Goal: Information Seeking & Learning: Compare options

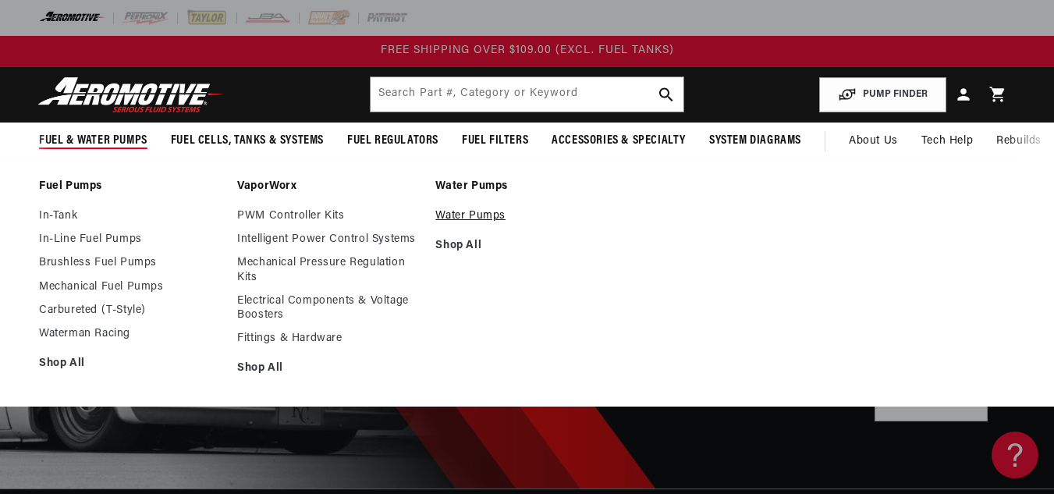
click at [480, 215] on link "Water Pumps" at bounding box center [526, 216] width 182 height 14
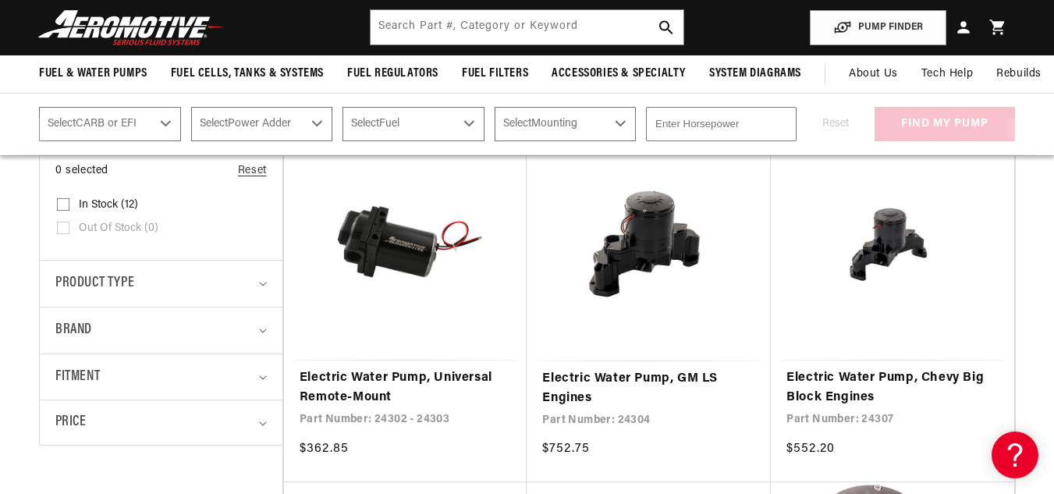
scroll to position [343, 0]
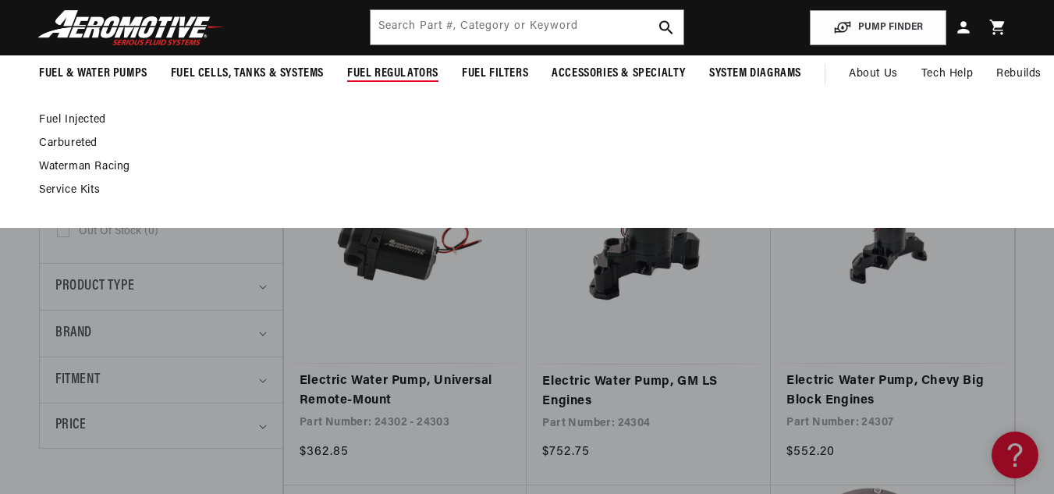
click at [384, 74] on span "Fuel Regulators" at bounding box center [392, 74] width 91 height 16
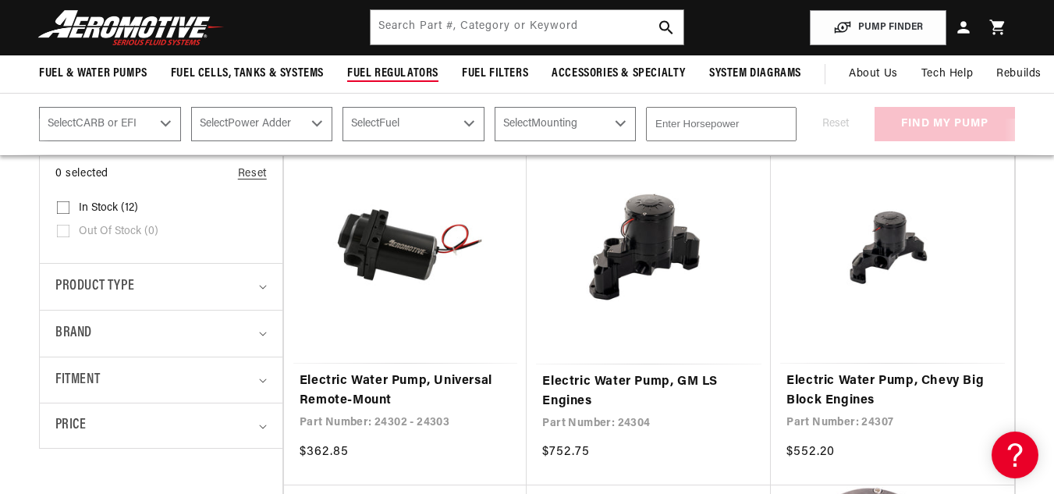
click at [384, 74] on span "Fuel Regulators" at bounding box center [392, 74] width 91 height 16
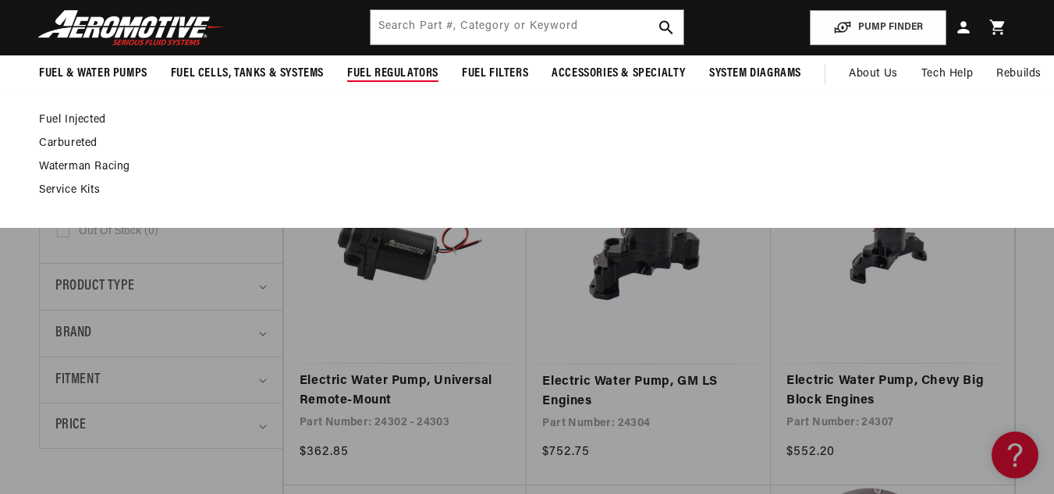
click at [99, 117] on link "Fuel Injected" at bounding box center [519, 120] width 960 height 14
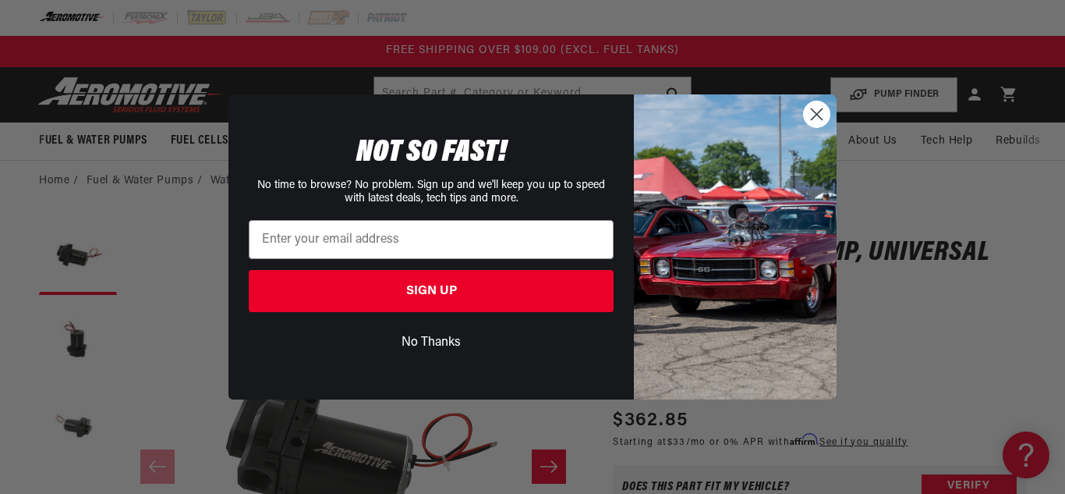
click at [818, 112] on circle "Close dialog" at bounding box center [817, 114] width 26 height 26
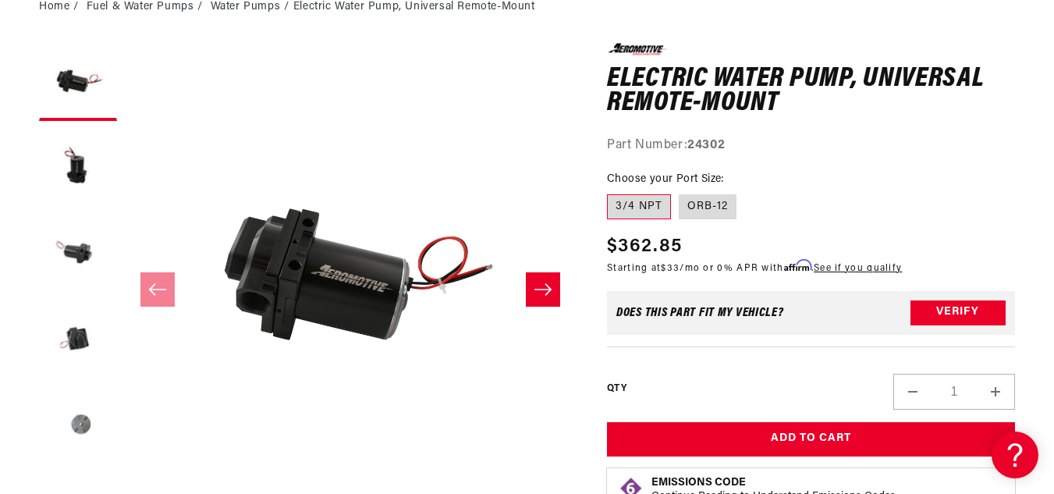
scroll to position [179, 0]
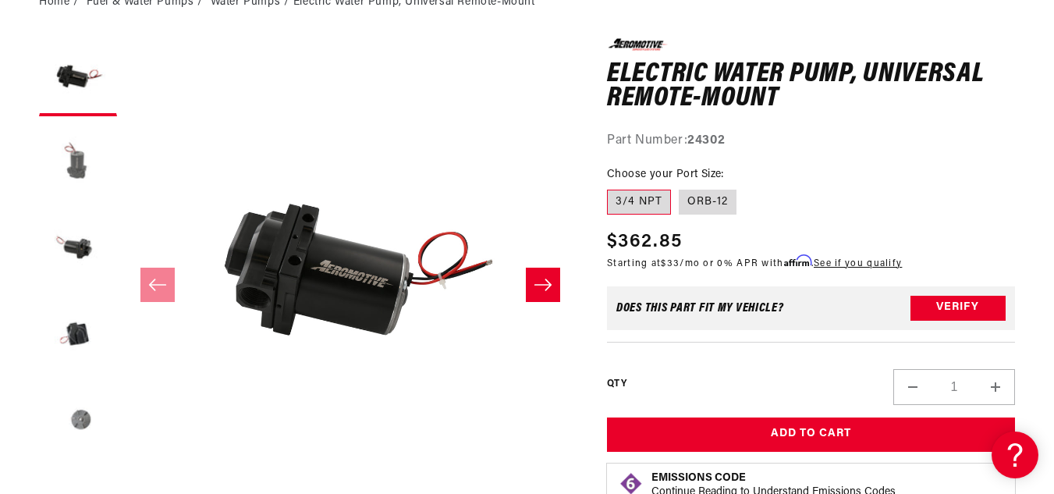
click at [87, 161] on button "Load image 2 in gallery view" at bounding box center [78, 163] width 78 height 78
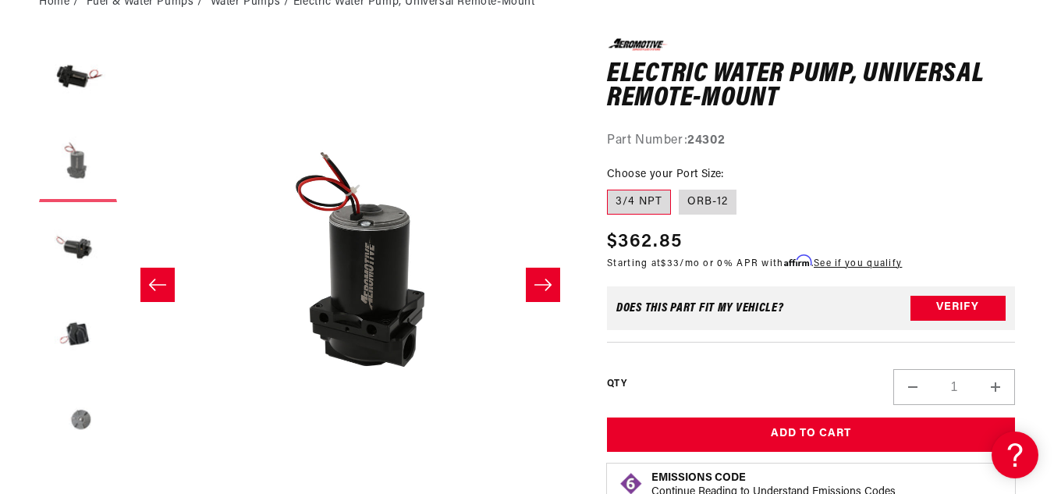
scroll to position [0, 451]
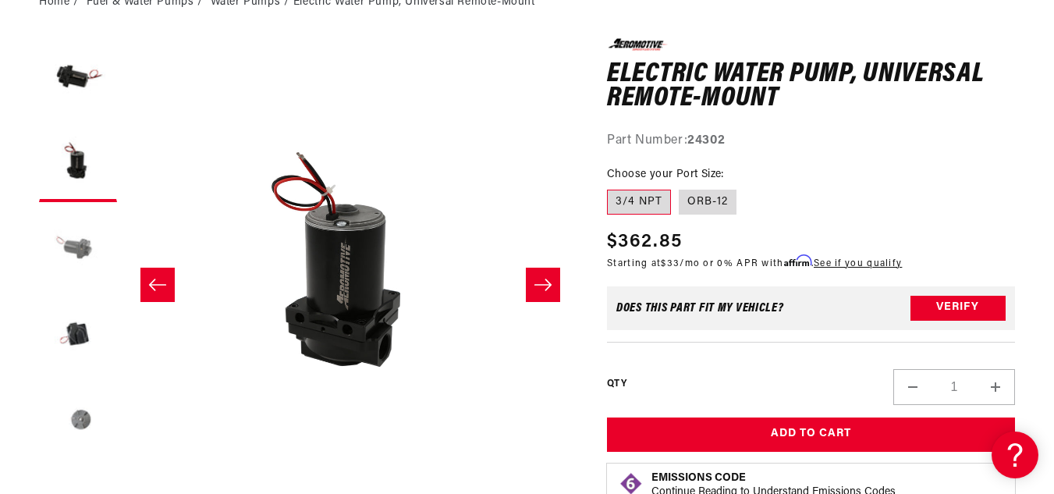
click at [76, 243] on button "Load image 3 in gallery view" at bounding box center [78, 249] width 78 height 78
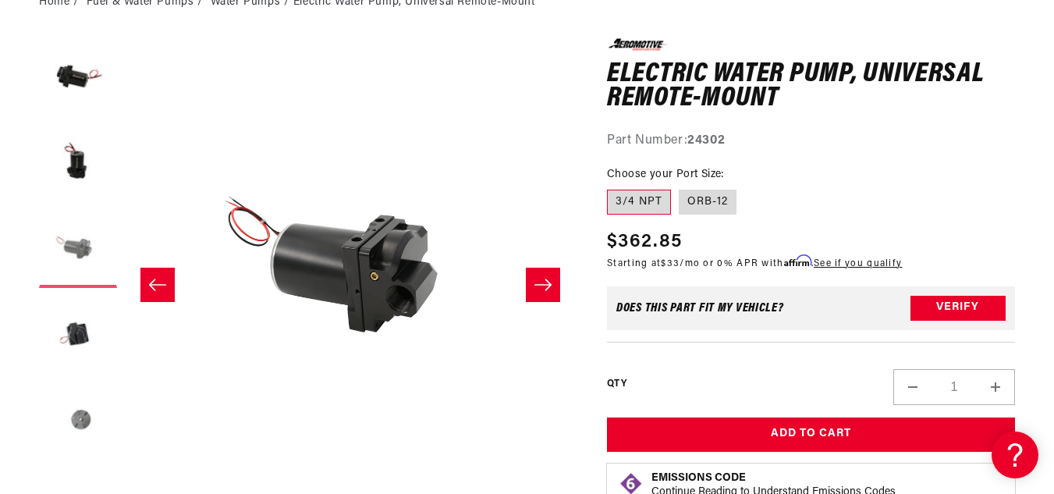
scroll to position [0, 901]
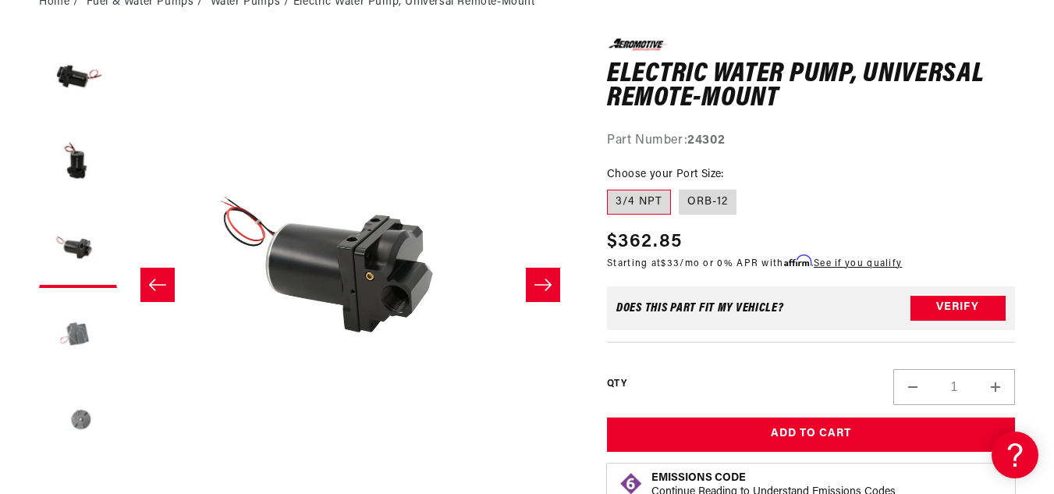
click at [70, 335] on button "Load image 4 in gallery view" at bounding box center [78, 335] width 78 height 78
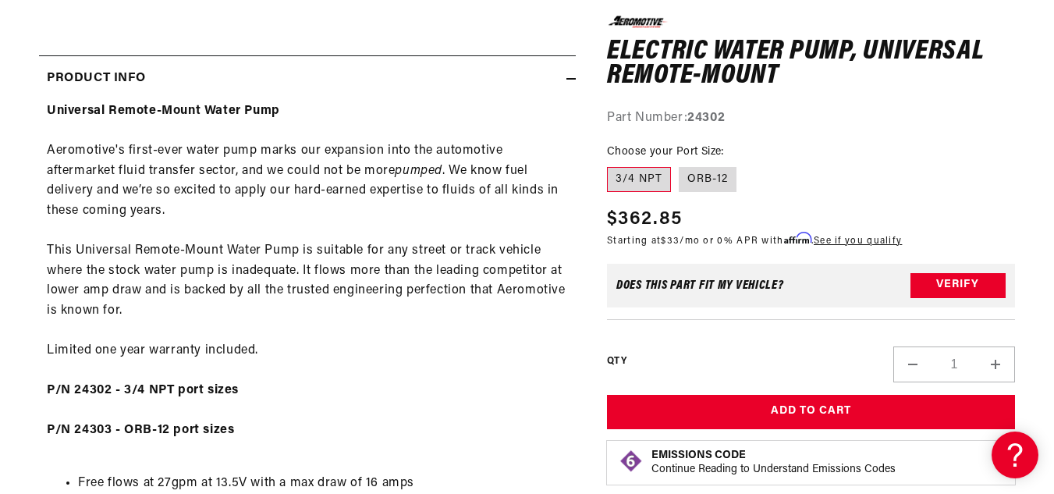
scroll to position [690, 0]
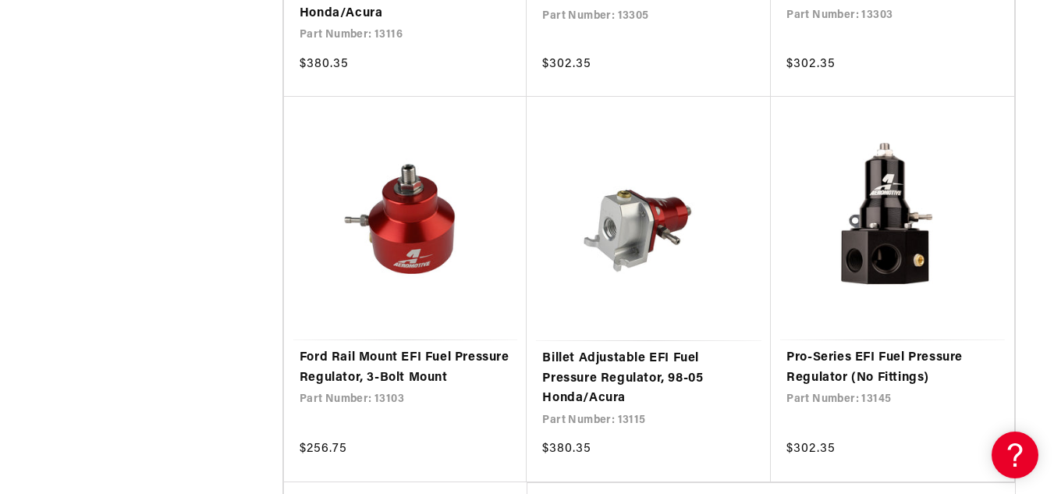
scroll to position [2984, 0]
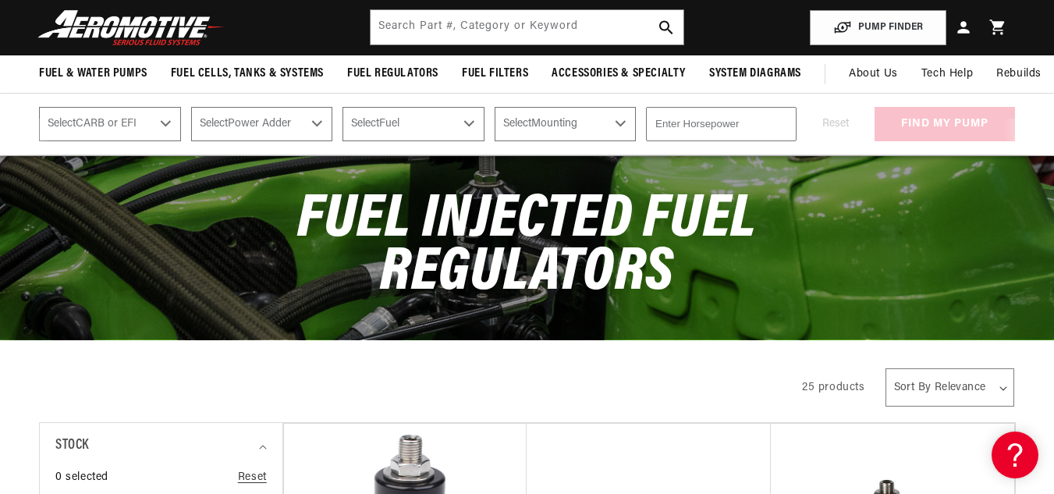
scroll to position [58, 0]
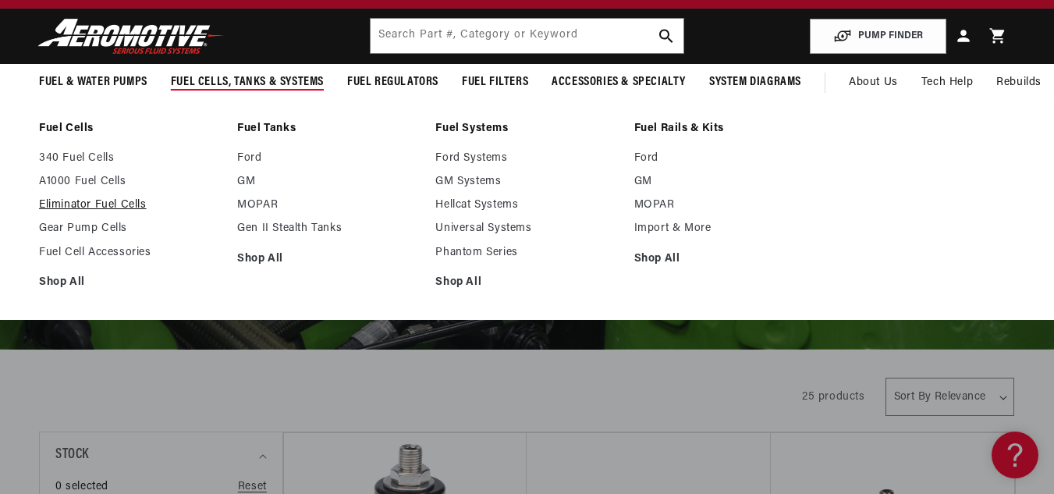
click at [104, 207] on link "Eliminator Fuel Cells" at bounding box center [130, 205] width 182 height 14
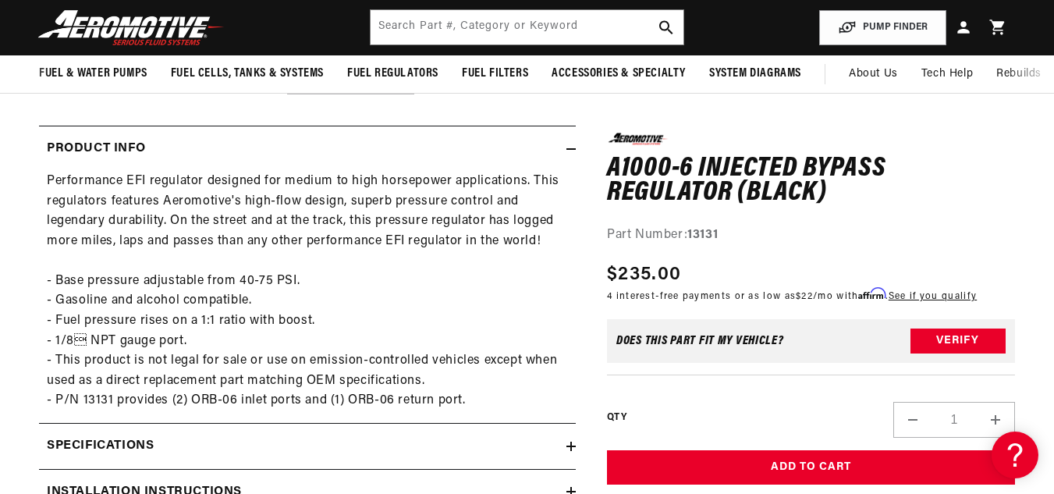
scroll to position [581, 0]
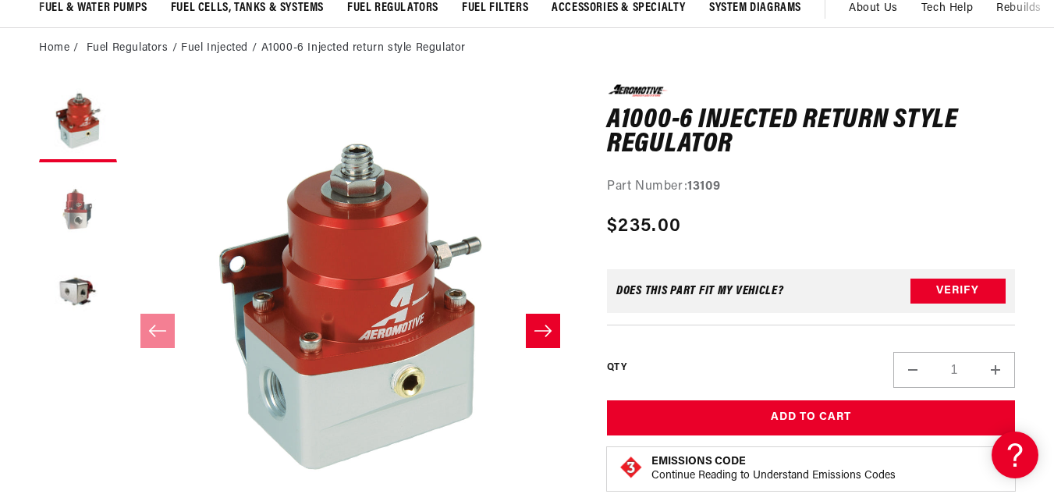
click at [76, 204] on button "Load image 2 in gallery view" at bounding box center [78, 209] width 78 height 78
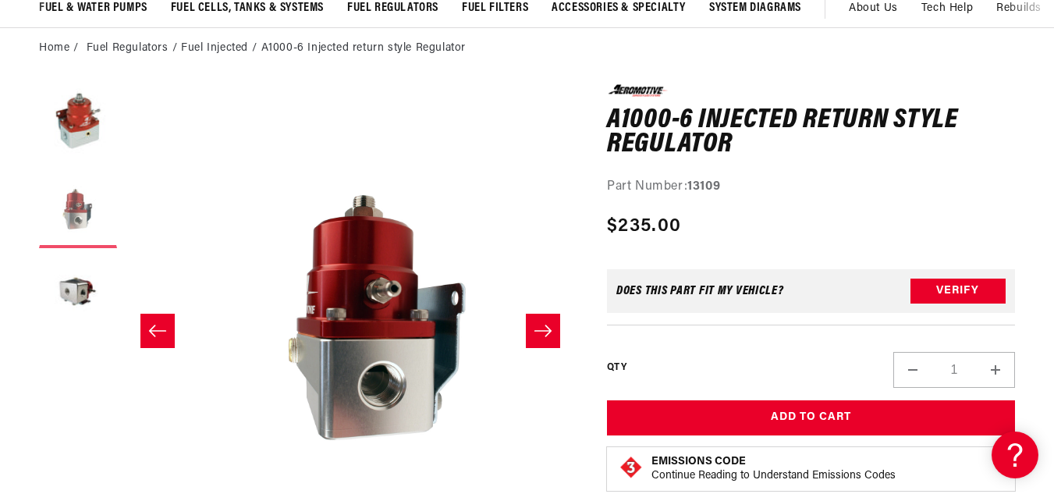
scroll to position [0, 451]
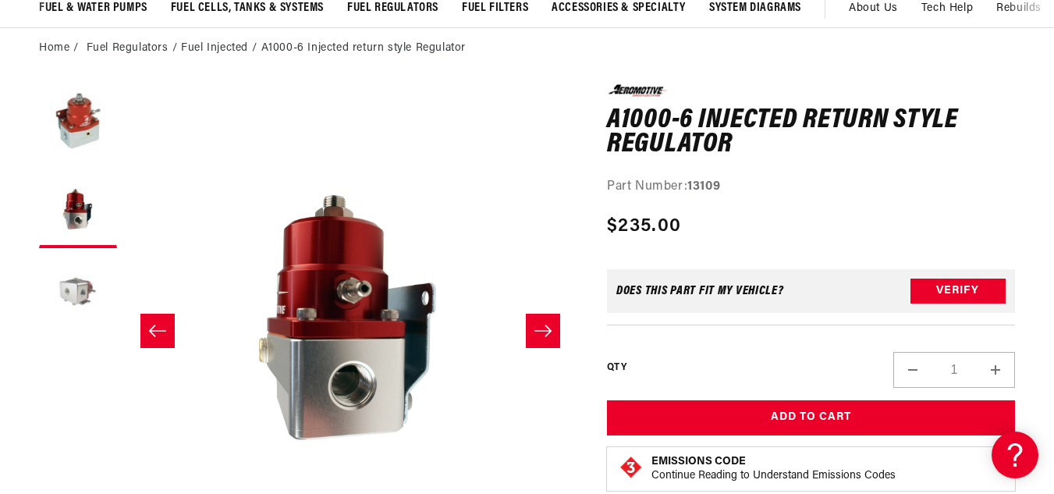
click at [80, 291] on button "Load image 3 in gallery view" at bounding box center [78, 295] width 78 height 78
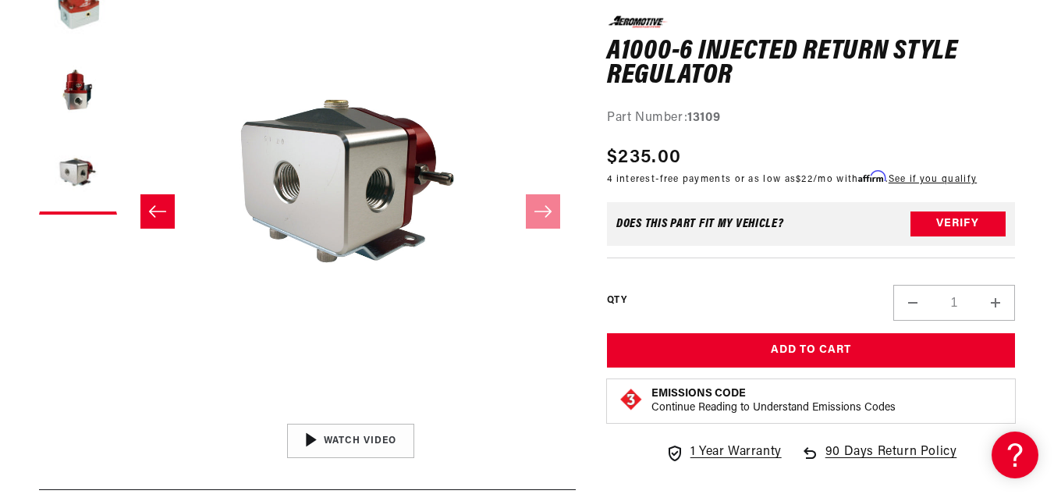
scroll to position [0, 0]
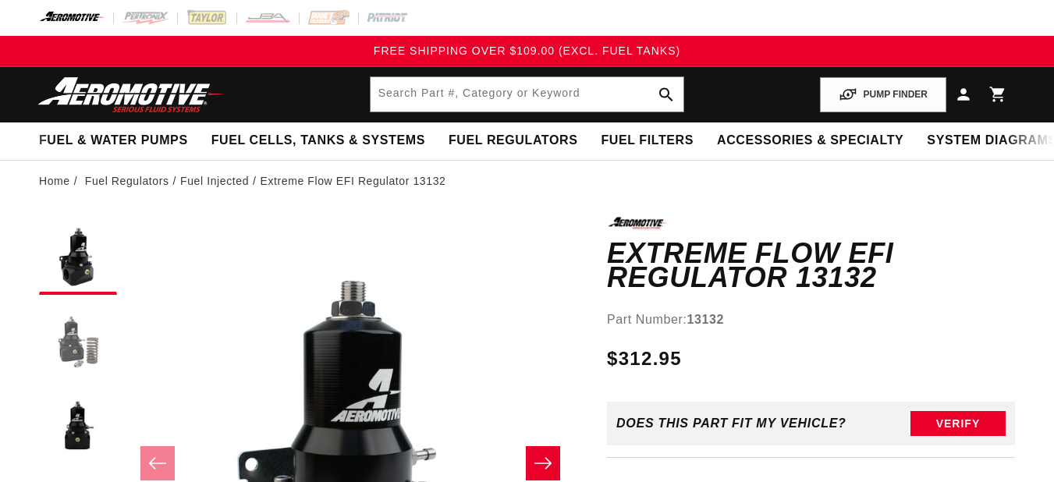
scroll to position [42, 0]
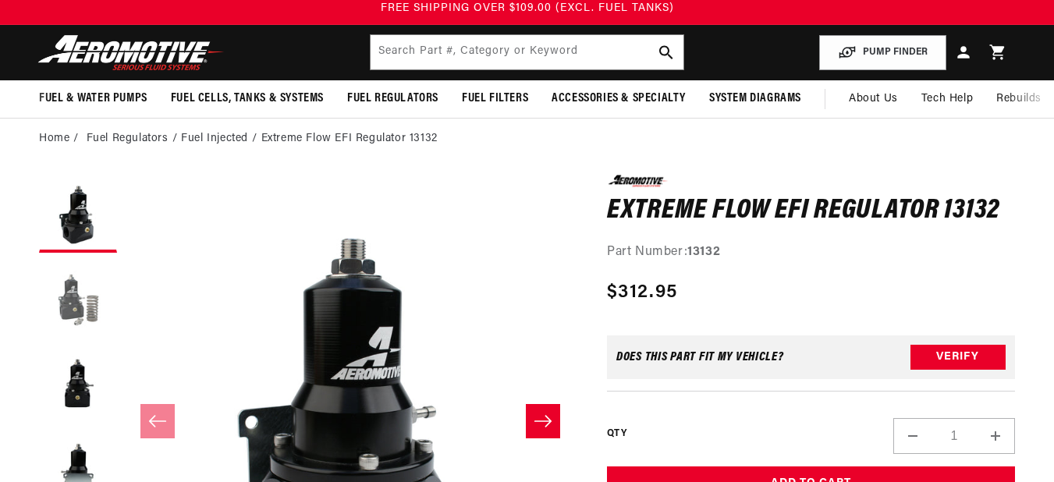
click at [73, 304] on button "Load image 2 in gallery view" at bounding box center [78, 299] width 78 height 78
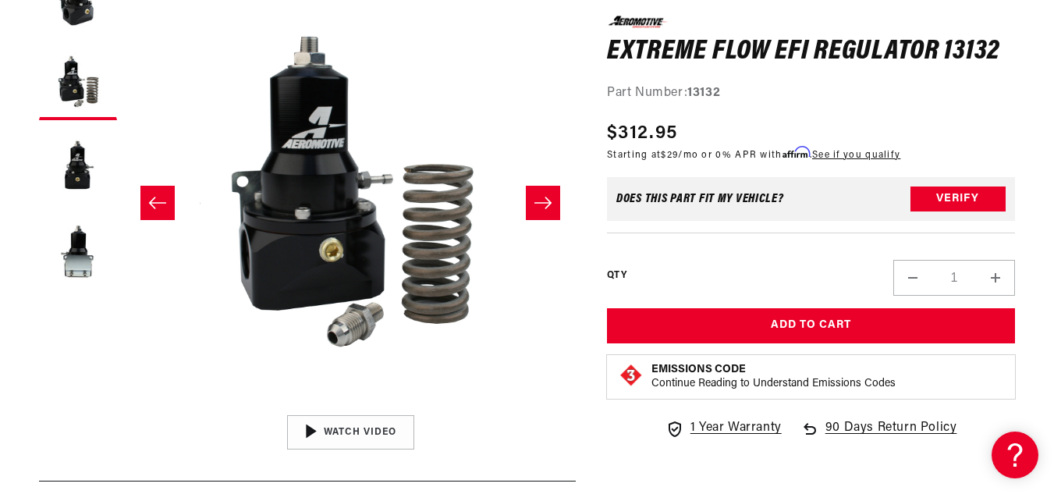
scroll to position [264, 0]
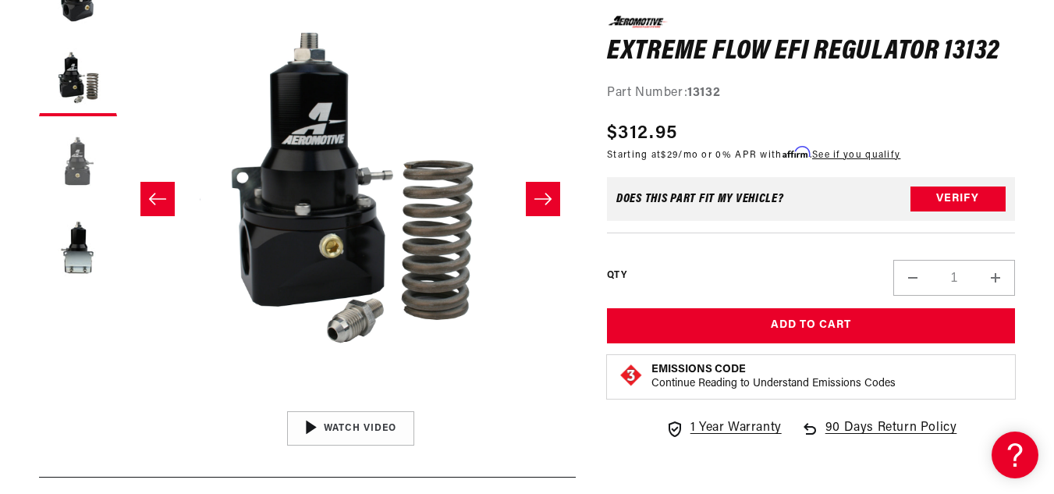
click at [75, 161] on button "Load image 3 in gallery view" at bounding box center [78, 163] width 78 height 78
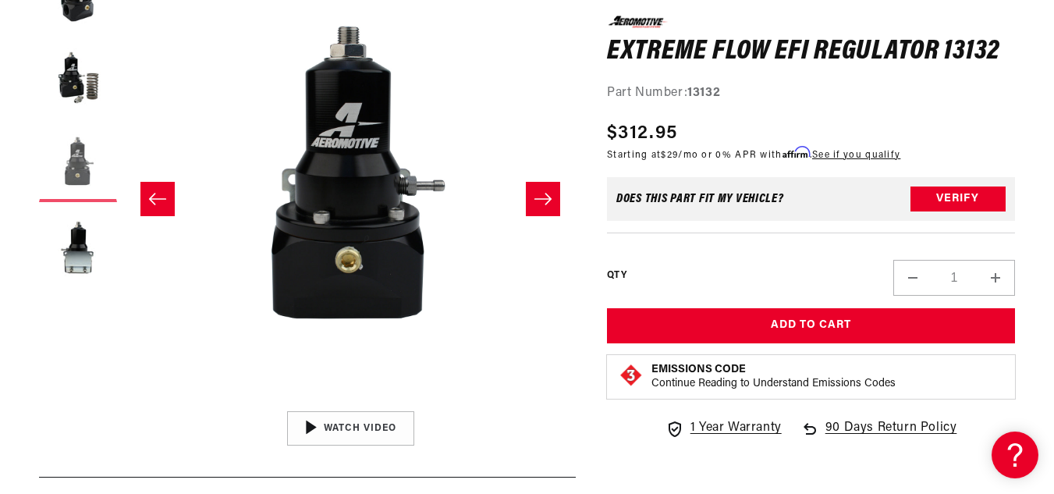
scroll to position [0, 901]
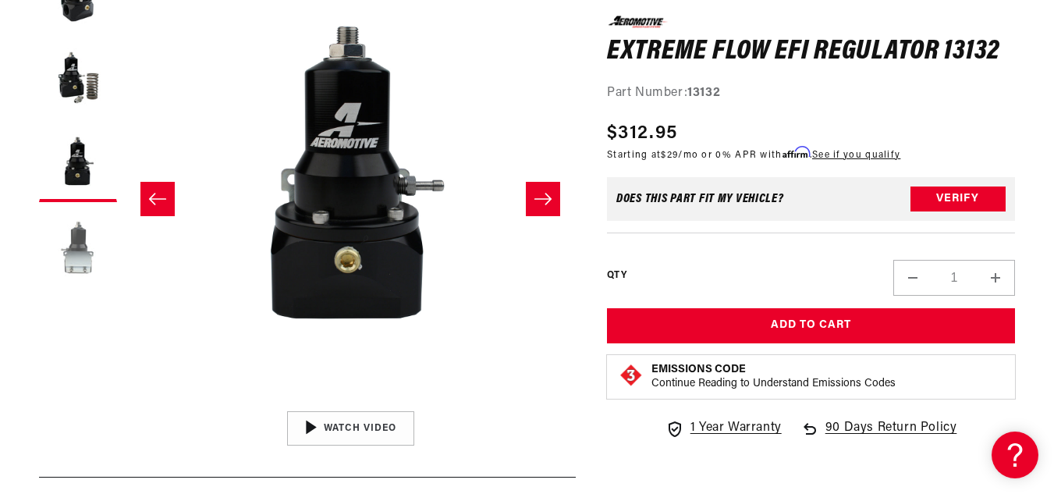
click at [81, 243] on button "Load image 4 in gallery view" at bounding box center [78, 249] width 78 height 78
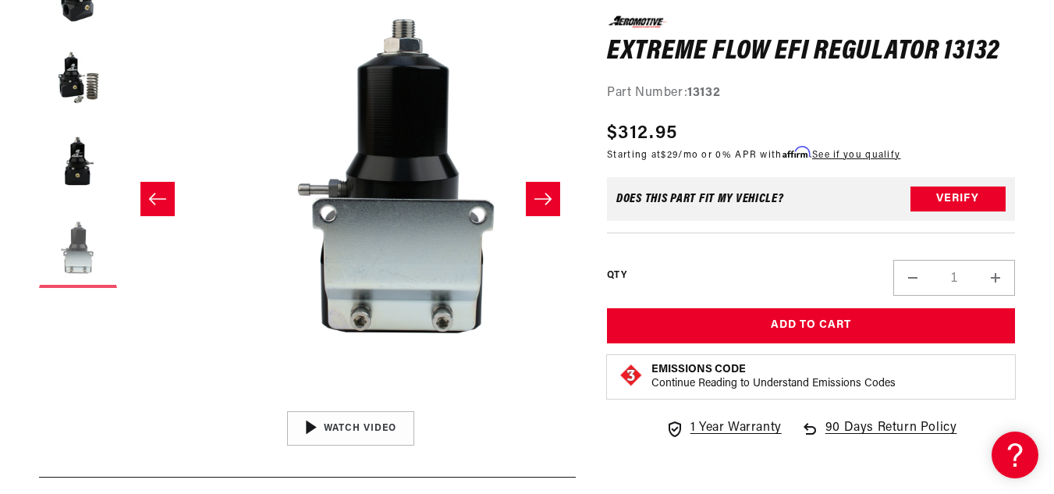
scroll to position [0, 1352]
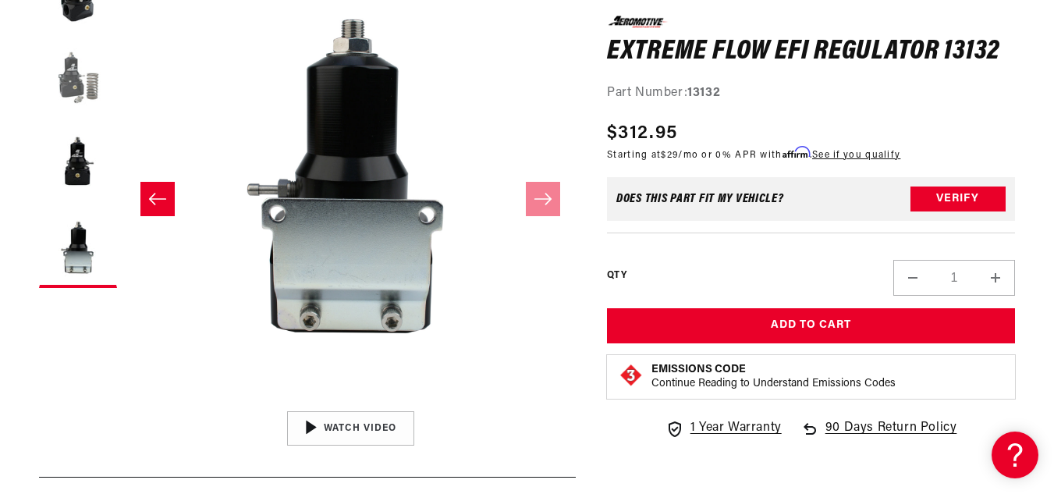
click at [71, 92] on button "Load image 2 in gallery view" at bounding box center [78, 77] width 78 height 78
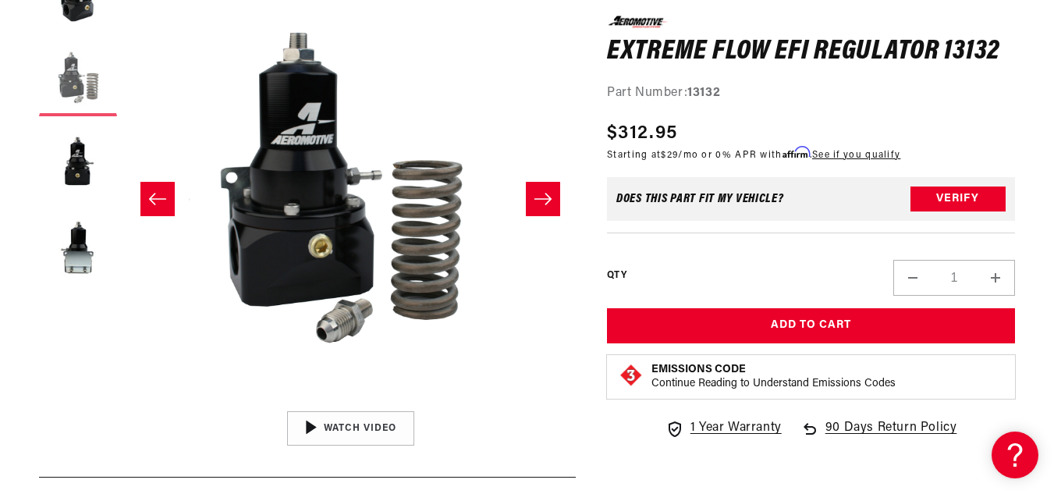
scroll to position [0, 451]
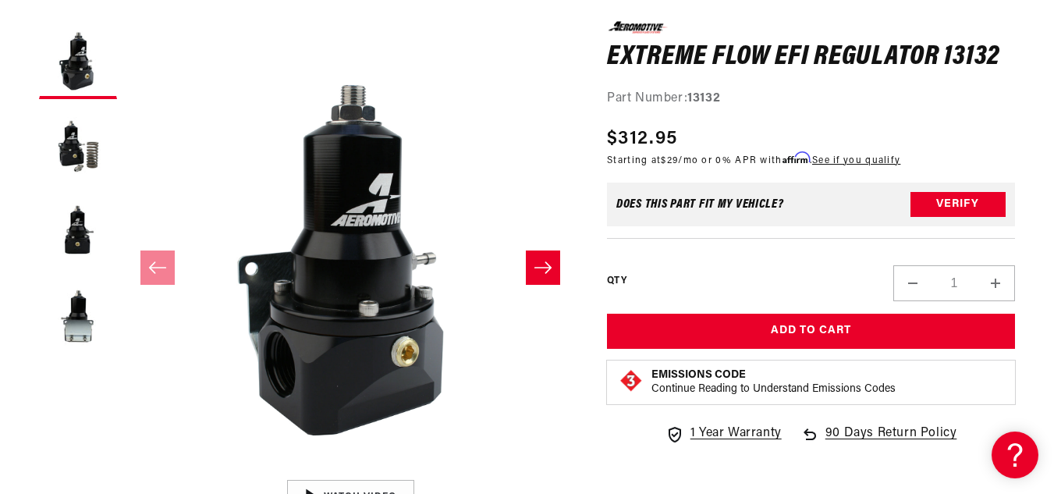
scroll to position [126, 0]
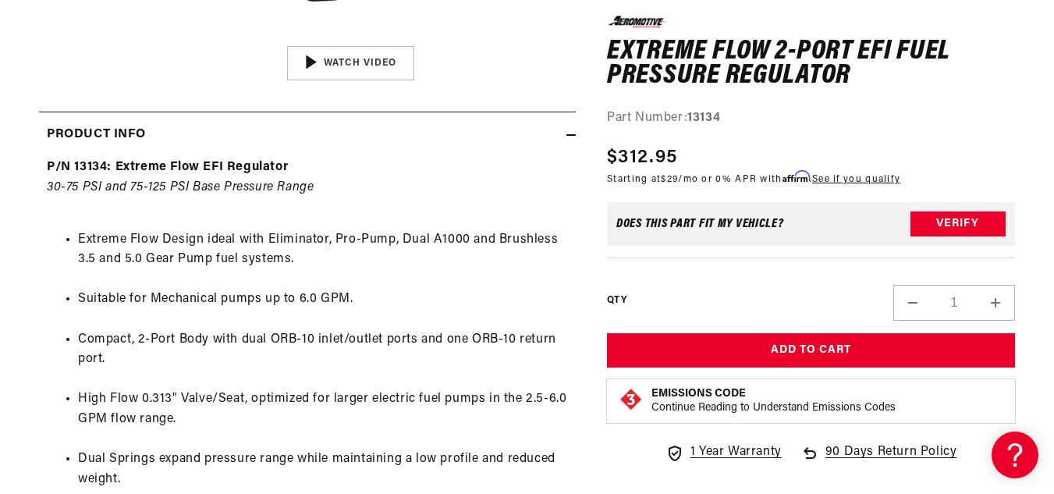
scroll to position [640, 0]
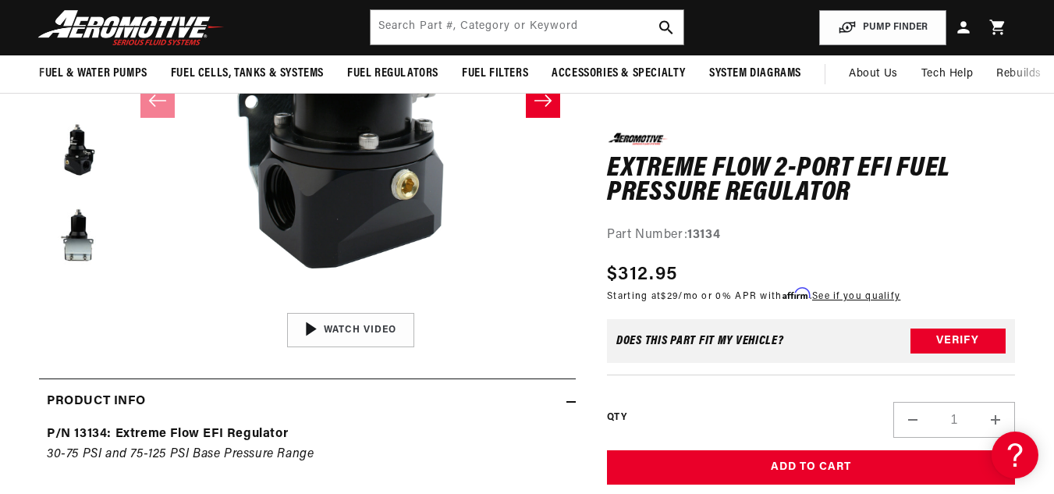
scroll to position [332, 0]
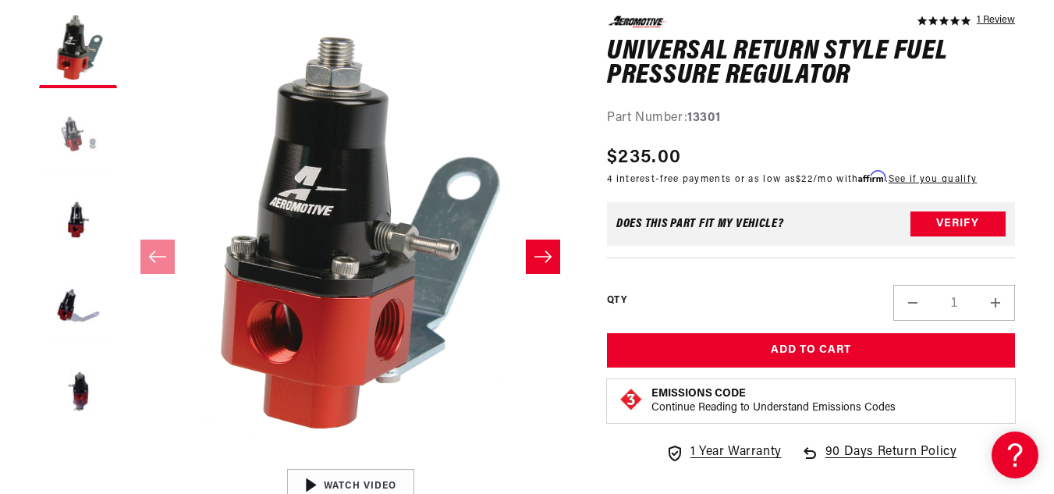
click at [69, 130] on button "Load image 2 in gallery view" at bounding box center [78, 135] width 78 height 78
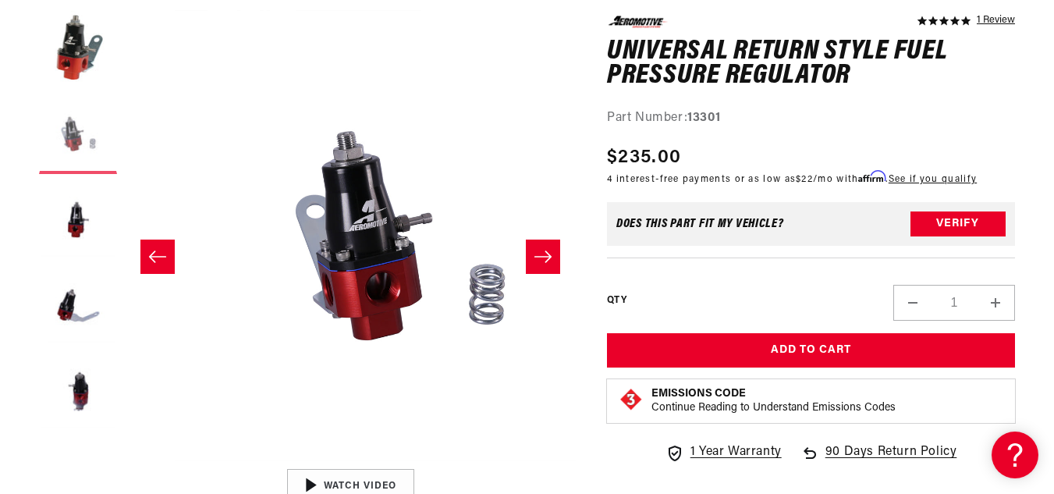
scroll to position [0, 451]
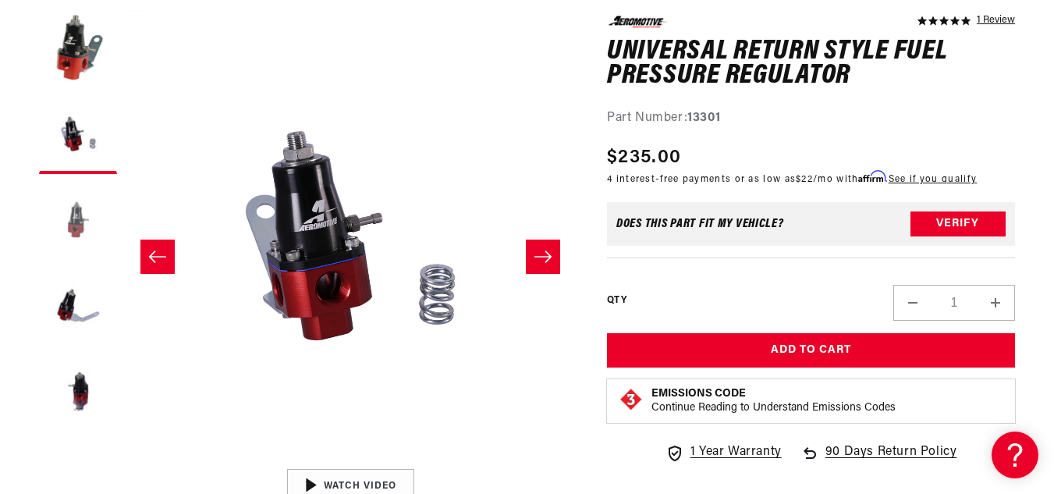
click at [76, 231] on button "Load image 3 in gallery view" at bounding box center [78, 221] width 78 height 78
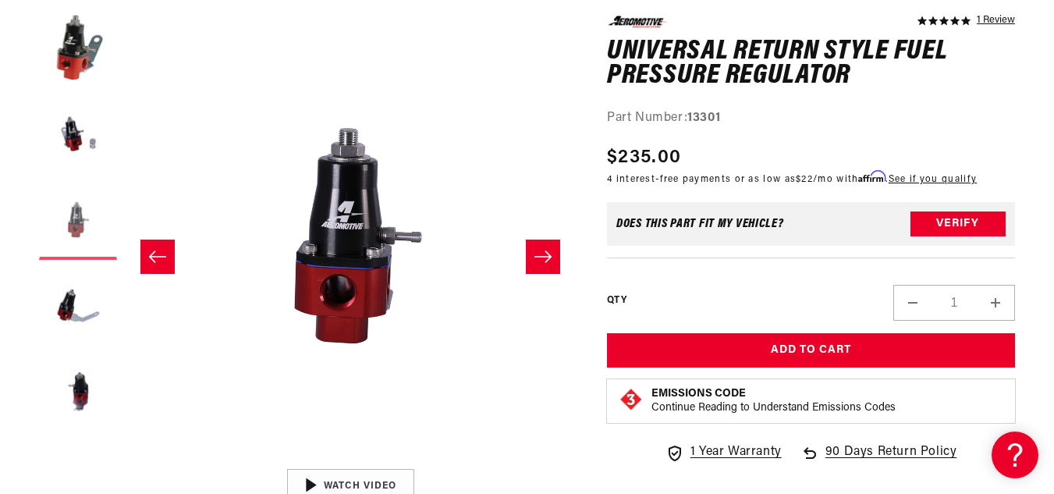
scroll to position [0, 901]
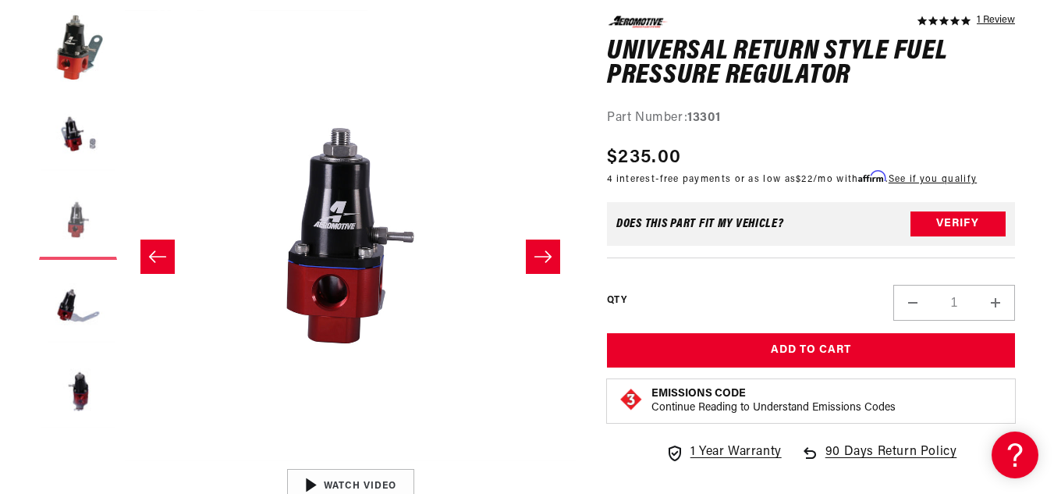
click at [76, 231] on button "Load image 3 in gallery view" at bounding box center [78, 221] width 78 height 78
click at [70, 291] on button "Load image 4 in gallery view" at bounding box center [78, 306] width 78 height 78
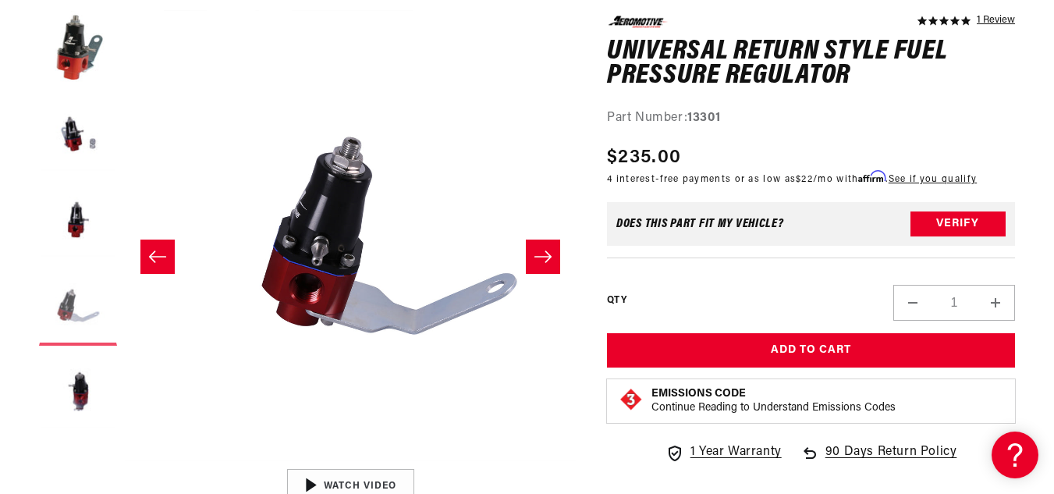
scroll to position [0, 1352]
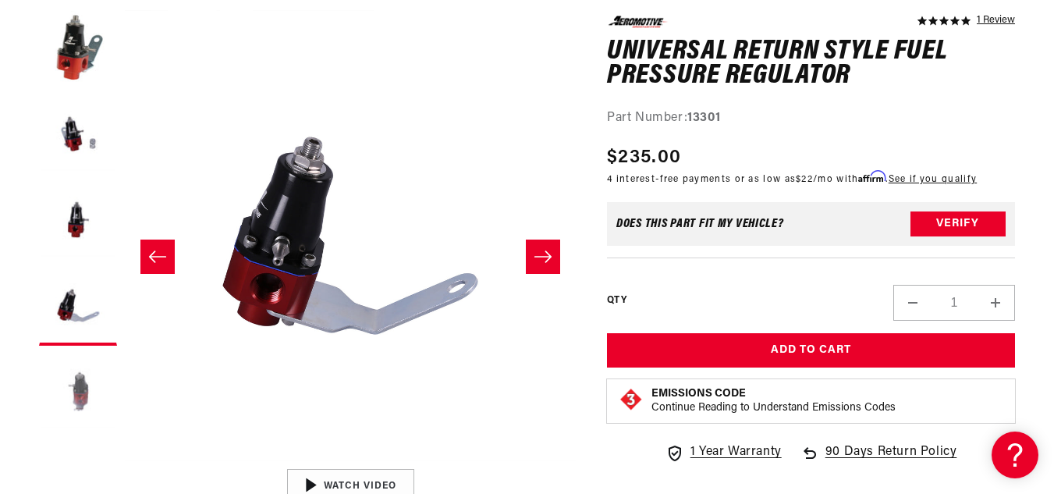
click at [81, 387] on button "Load image 5 in gallery view" at bounding box center [78, 392] width 78 height 78
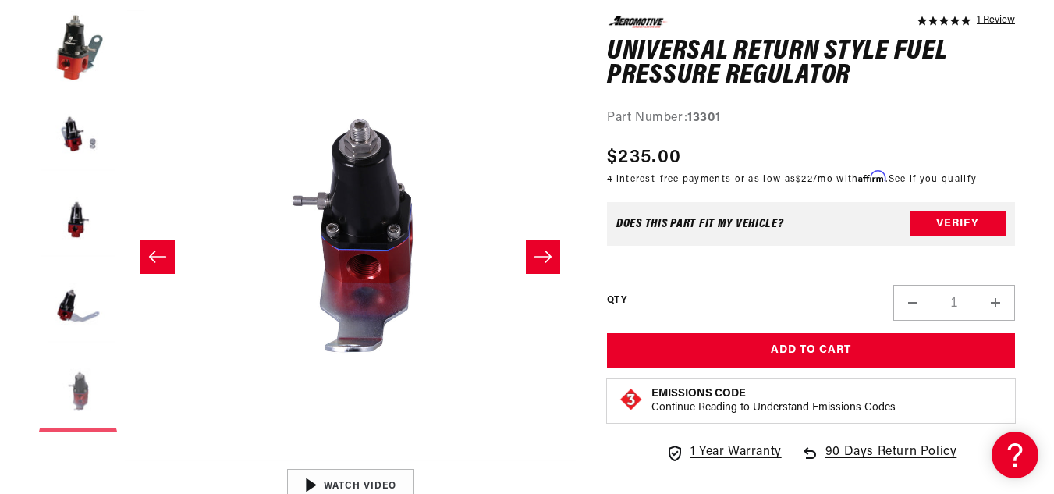
scroll to position [0, 1803]
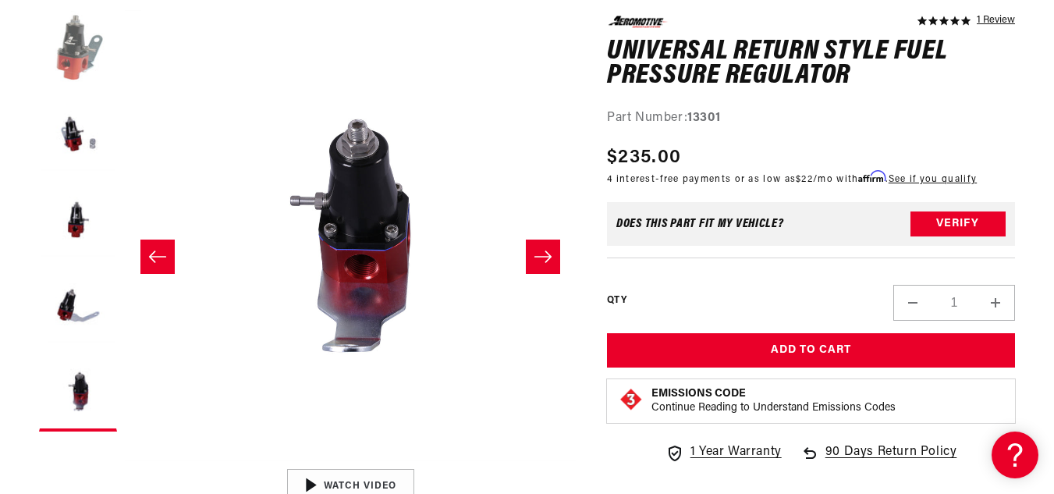
click at [82, 73] on button "Load image 1 in gallery view" at bounding box center [78, 49] width 78 height 78
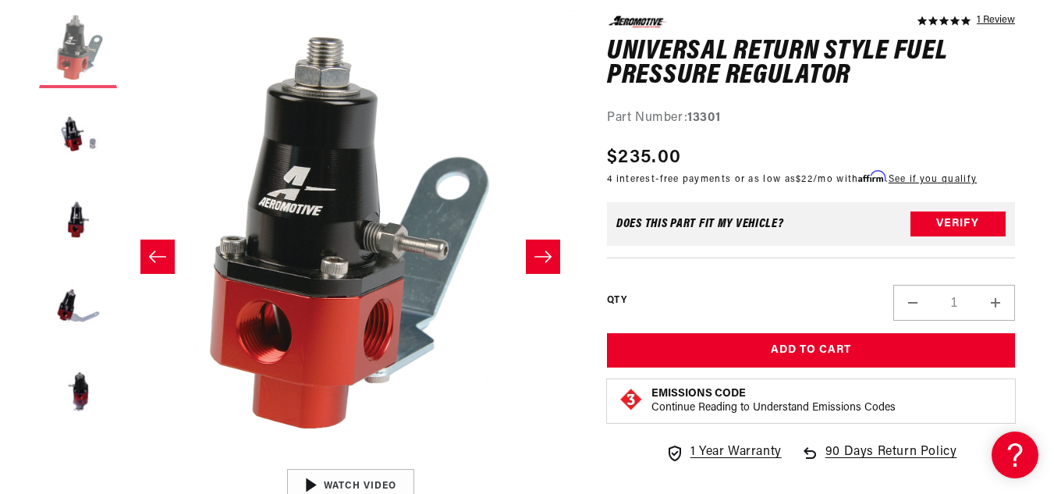
scroll to position [0, 0]
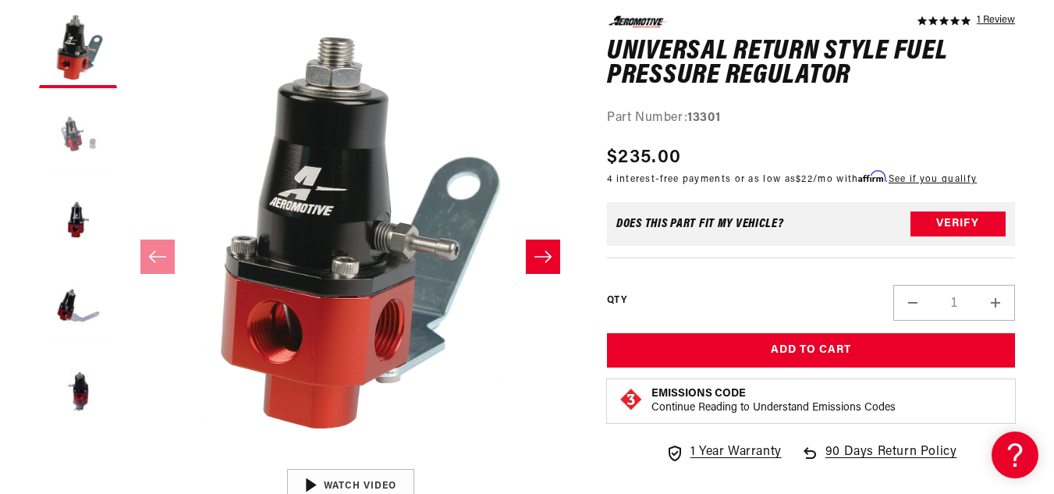
click at [75, 140] on button "Load image 2 in gallery view" at bounding box center [78, 135] width 78 height 78
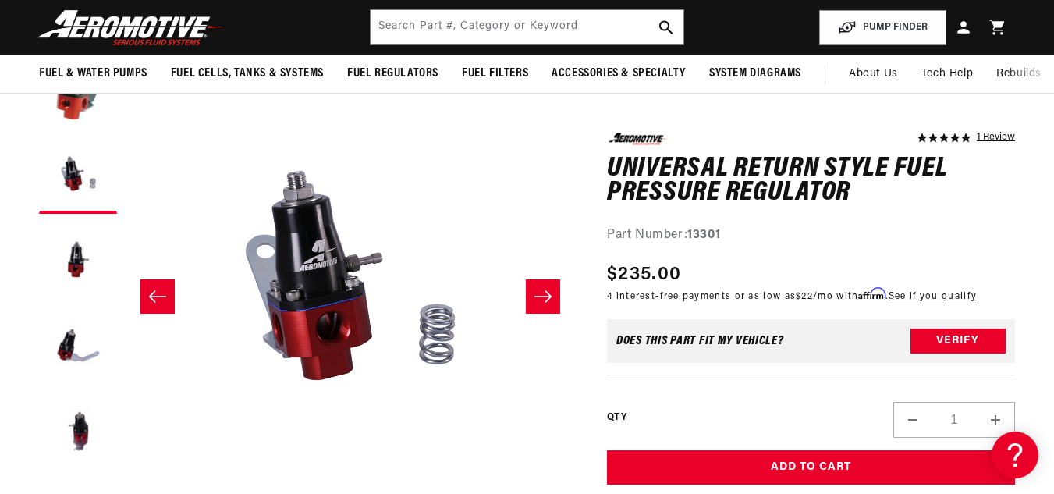
scroll to position [161, 0]
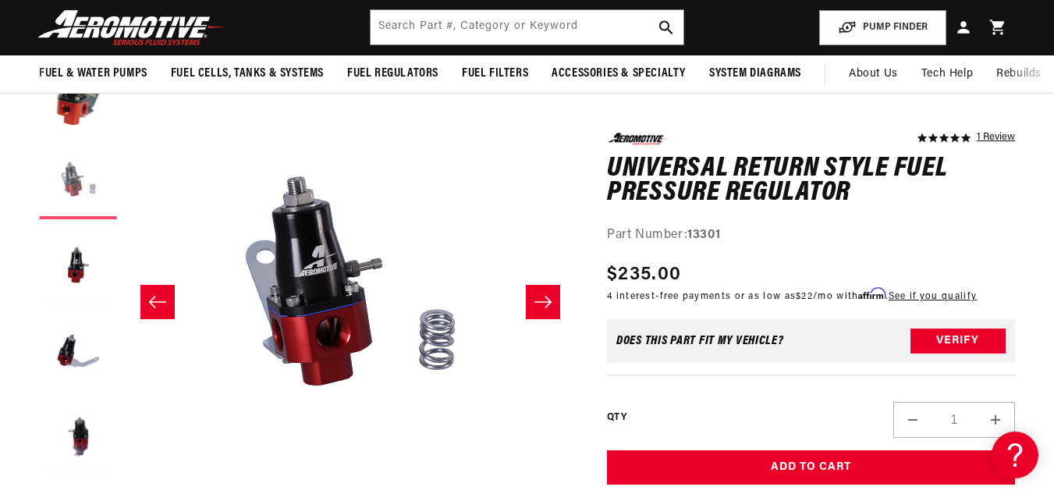
click at [76, 172] on button "Load image 2 in gallery view" at bounding box center [78, 180] width 78 height 78
click at [75, 271] on button "Load image 3 in gallery view" at bounding box center [78, 266] width 78 height 78
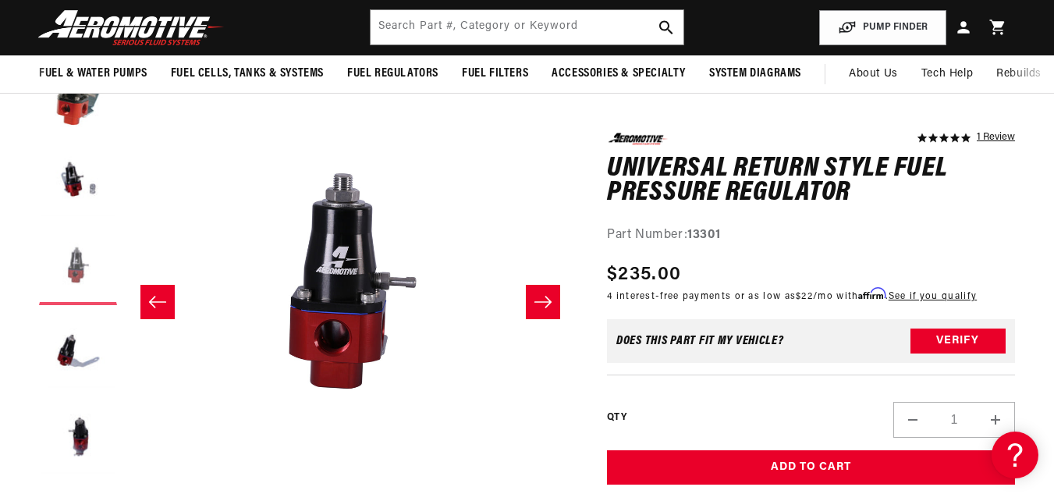
scroll to position [0, 901]
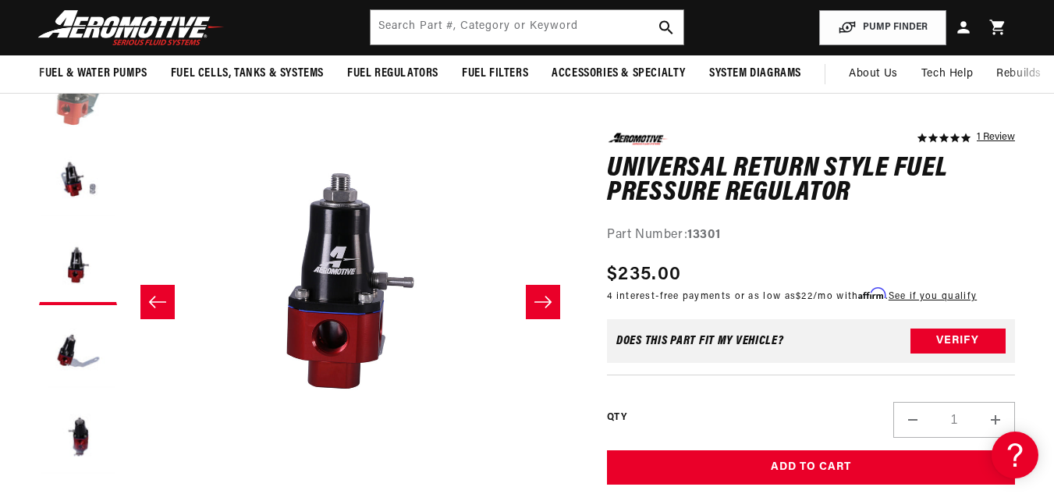
click at [77, 106] on button "Load image 1 in gallery view" at bounding box center [78, 94] width 78 height 78
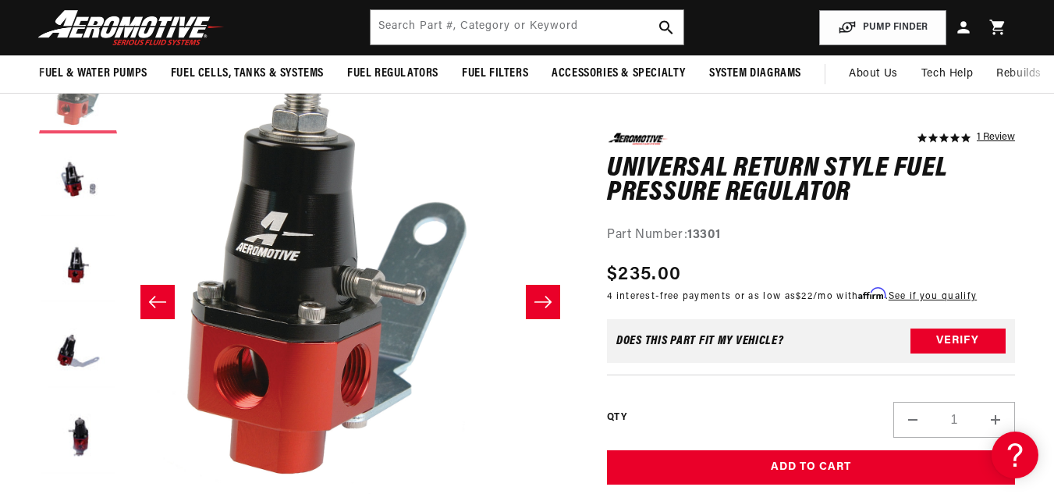
scroll to position [0, 0]
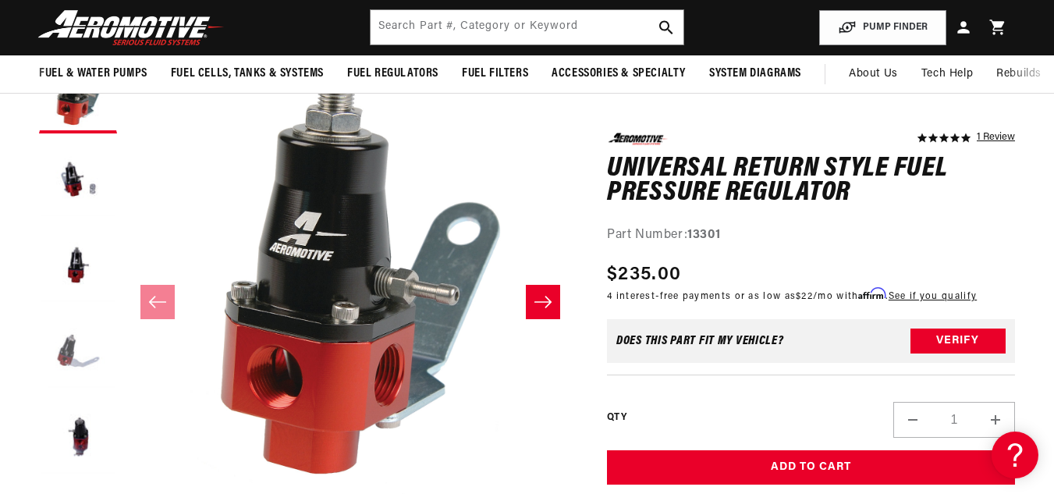
click at [62, 359] on button "Load image 4 in gallery view" at bounding box center [78, 352] width 78 height 78
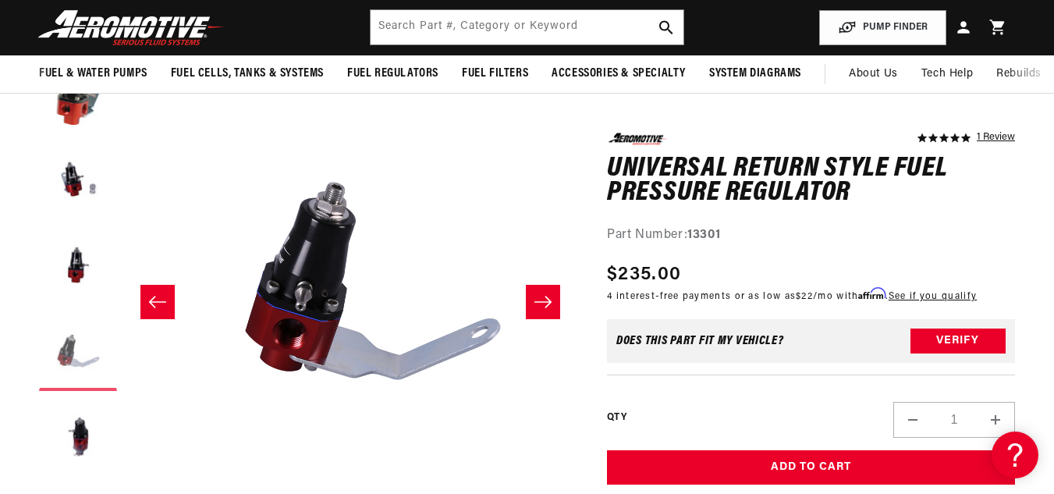
scroll to position [0, 1352]
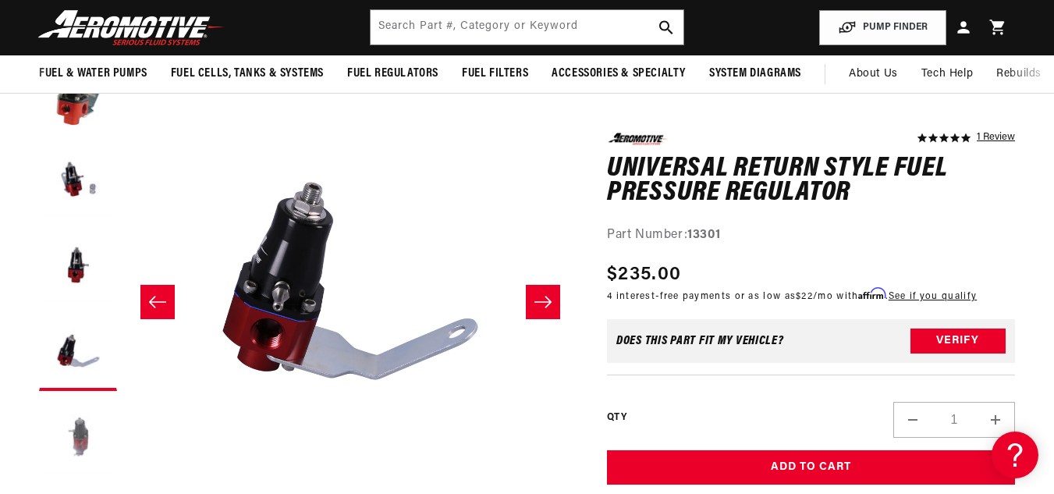
click at [77, 445] on button "Load image 5 in gallery view" at bounding box center [78, 437] width 78 height 78
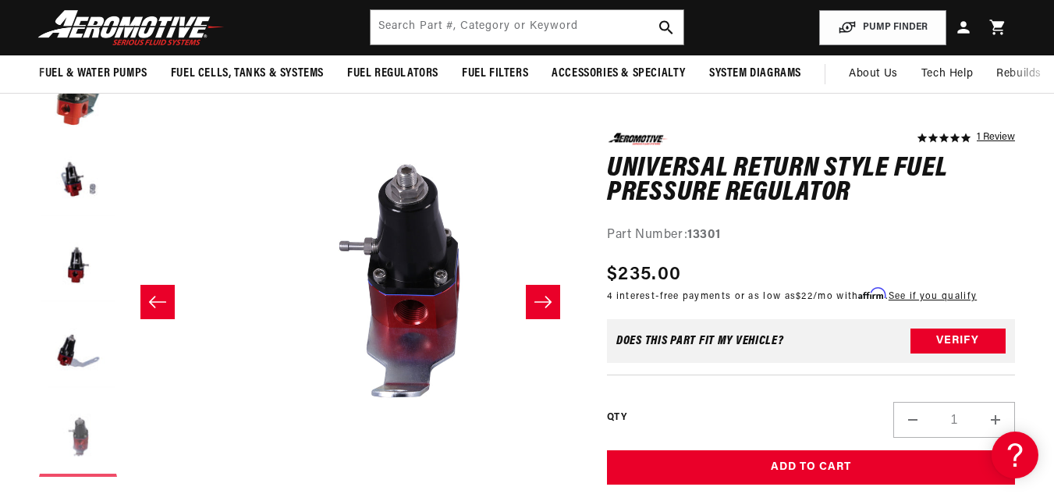
scroll to position [0, 1803]
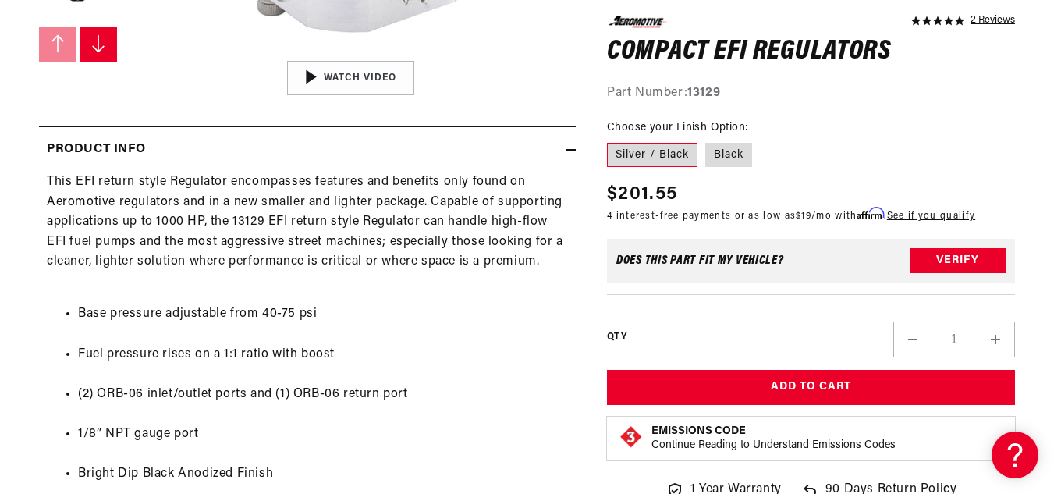
scroll to position [639, 0]
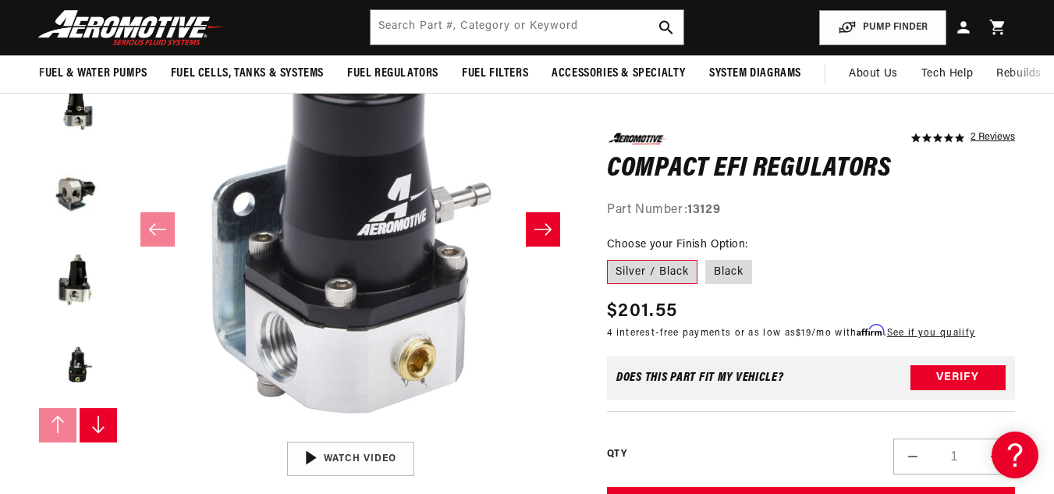
scroll to position [229, 0]
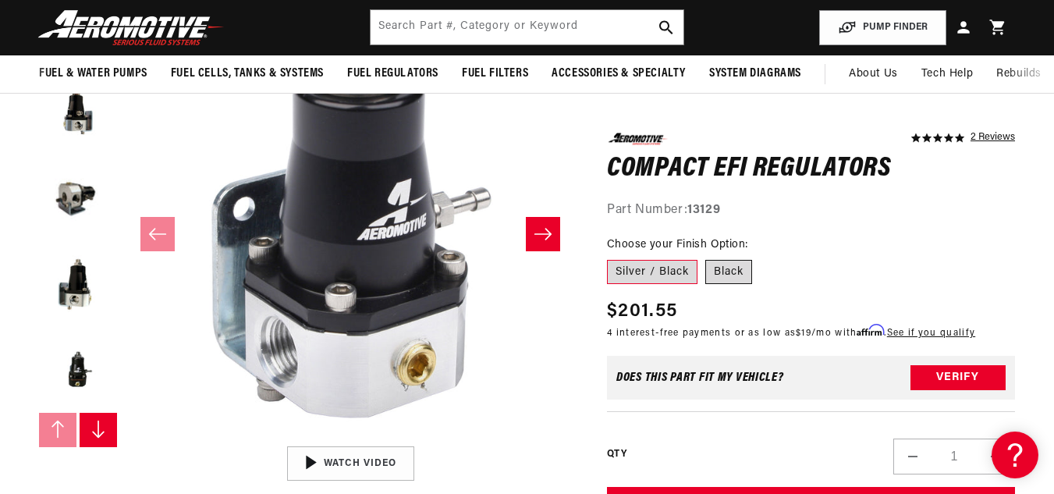
click at [724, 277] on label "Black" at bounding box center [728, 271] width 47 height 25
click at [706, 257] on input "Black" at bounding box center [705, 256] width 1 height 1
radio input "true"
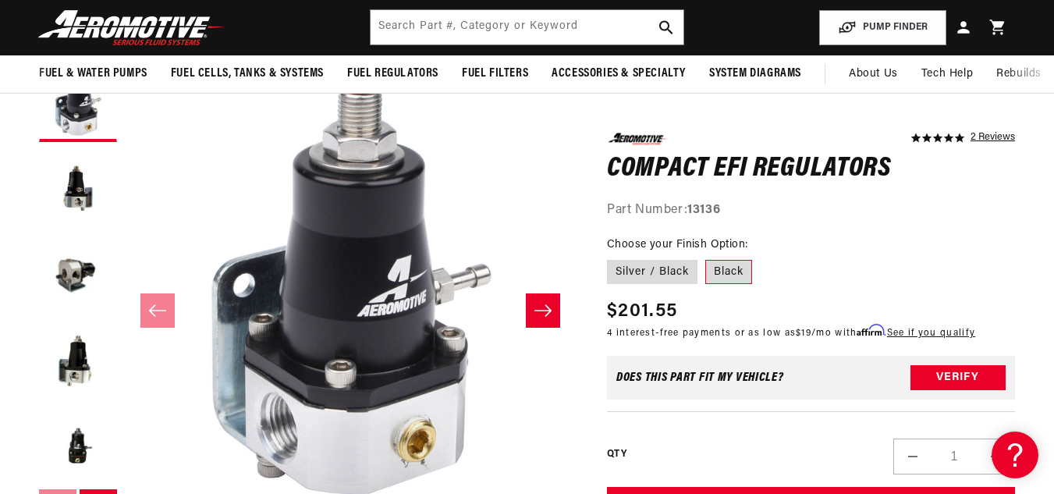
scroll to position [143, 0]
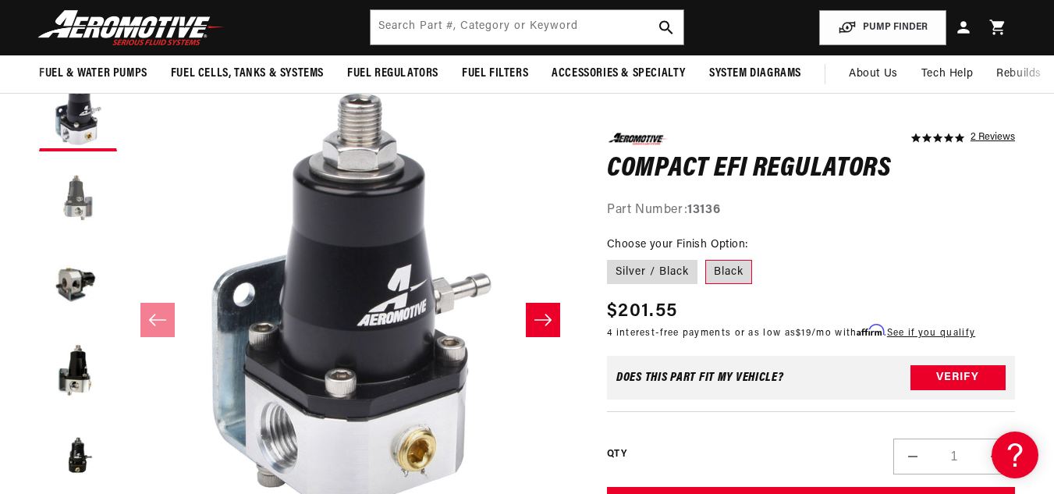
click at [76, 212] on button "Load image 2 in gallery view" at bounding box center [78, 198] width 78 height 78
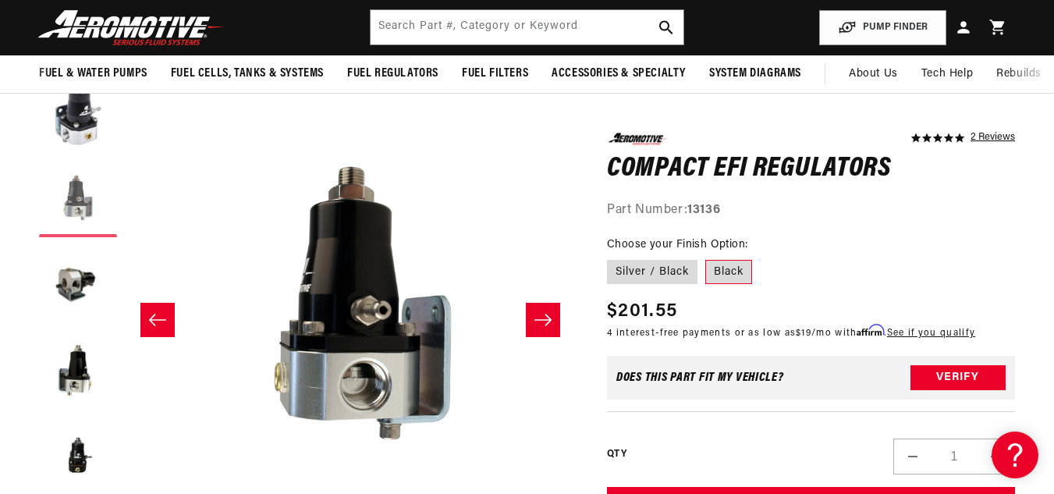
scroll to position [0, 451]
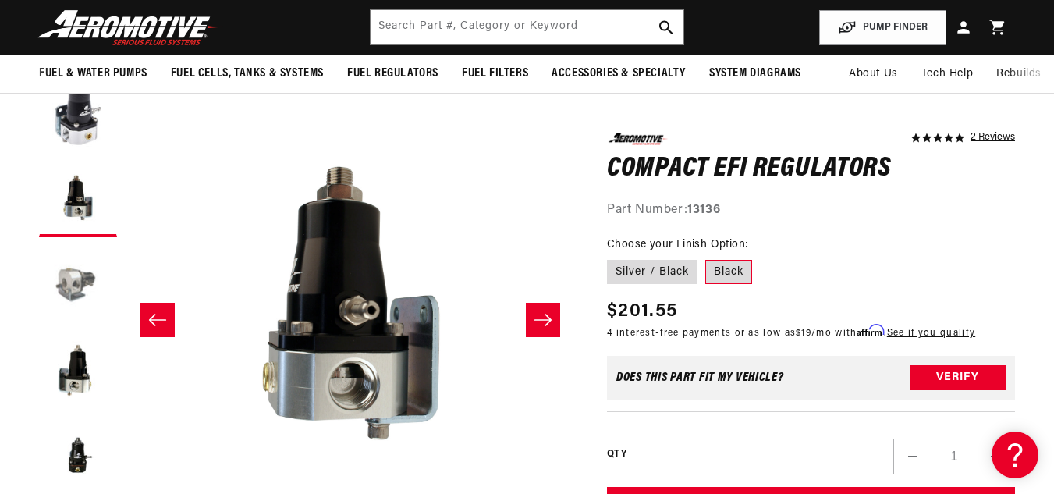
click at [74, 294] on button "Load image 3 in gallery view" at bounding box center [78, 284] width 78 height 78
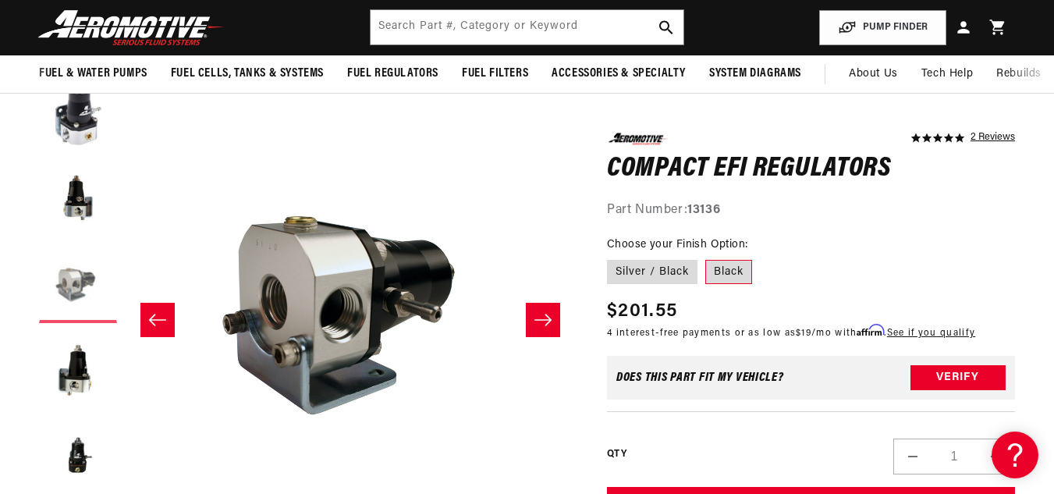
scroll to position [0, 901]
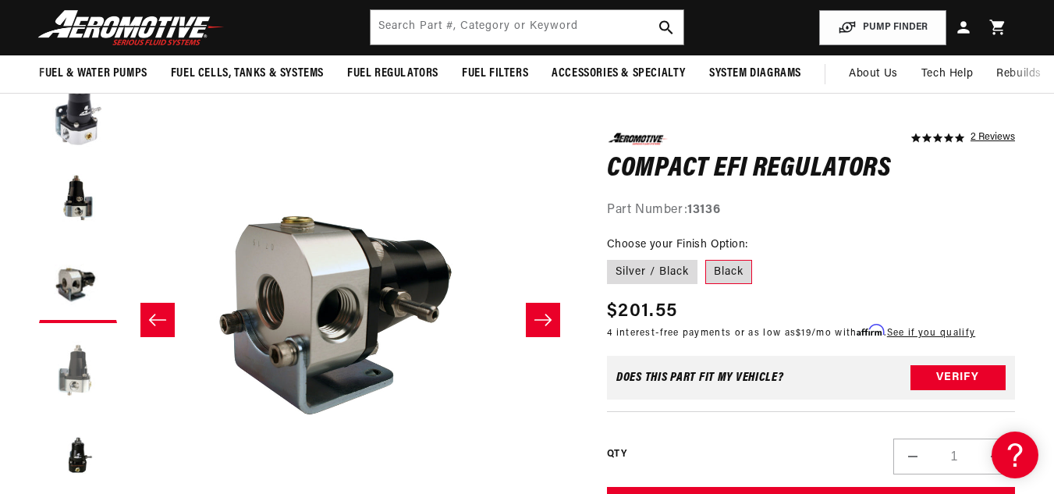
click at [74, 358] on button "Load image 4 in gallery view" at bounding box center [78, 370] width 78 height 78
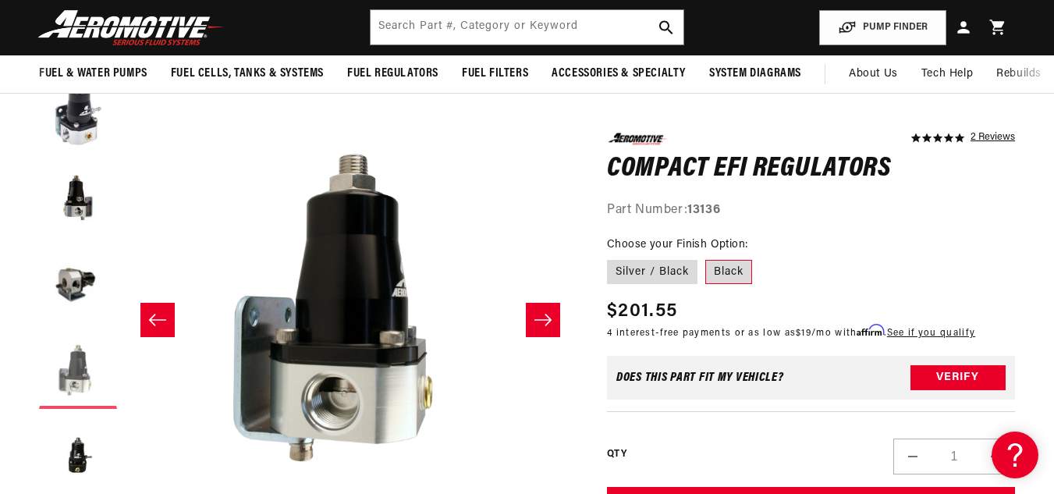
scroll to position [0, 1352]
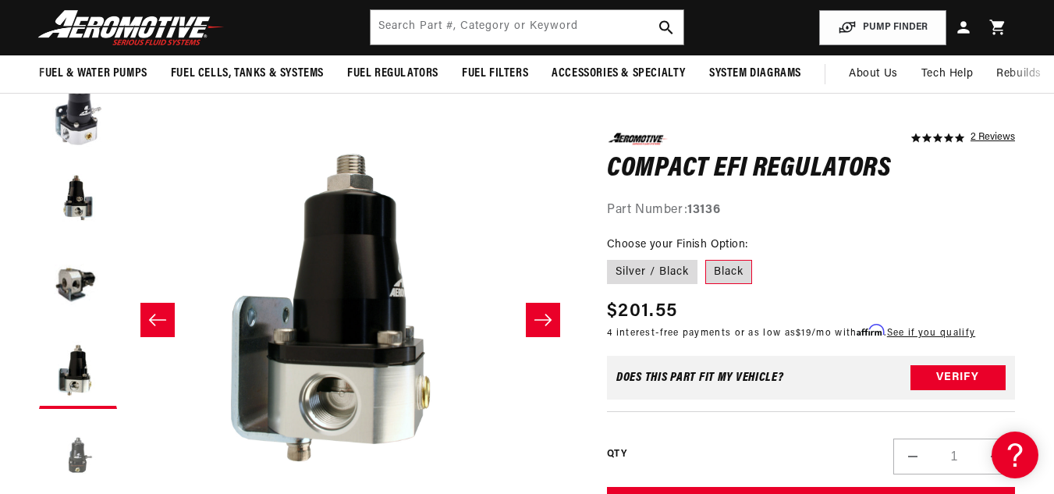
click at [73, 452] on button "Load image 5 in gallery view" at bounding box center [78, 455] width 78 height 78
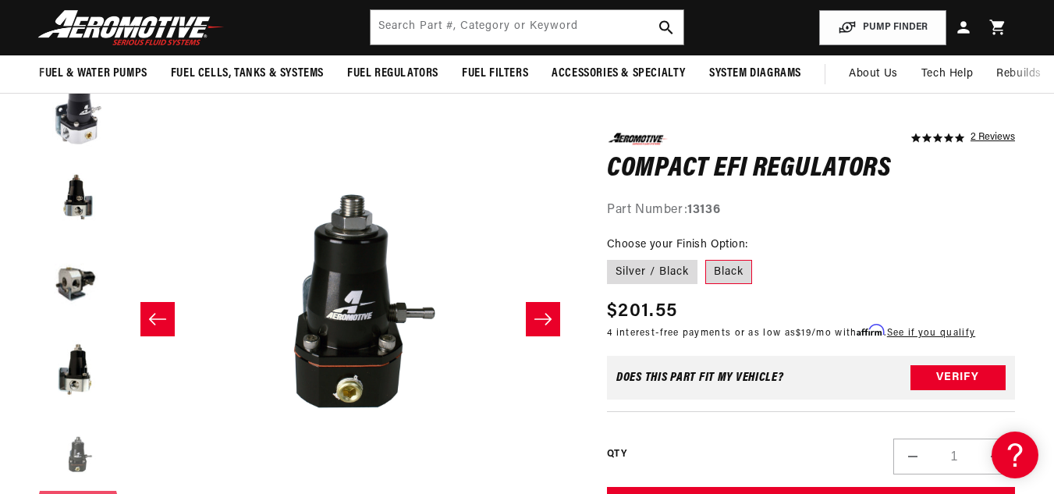
scroll to position [0, 1803]
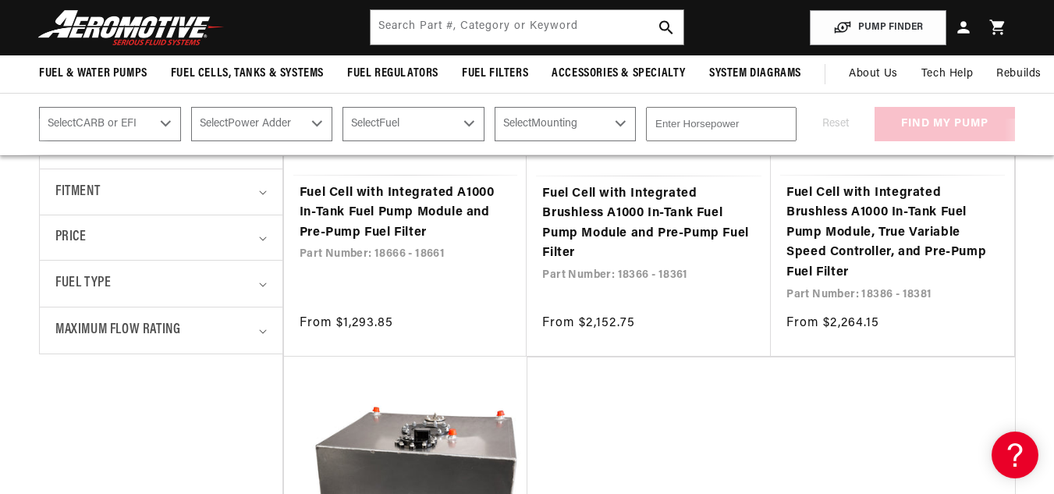
scroll to position [526, 0]
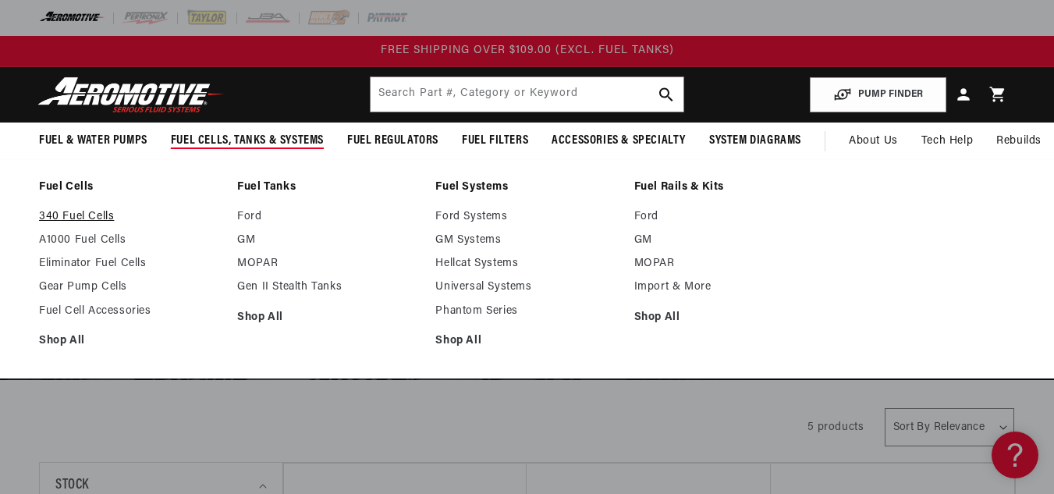
click at [94, 221] on link "340 Fuel Cells" at bounding box center [130, 217] width 182 height 14
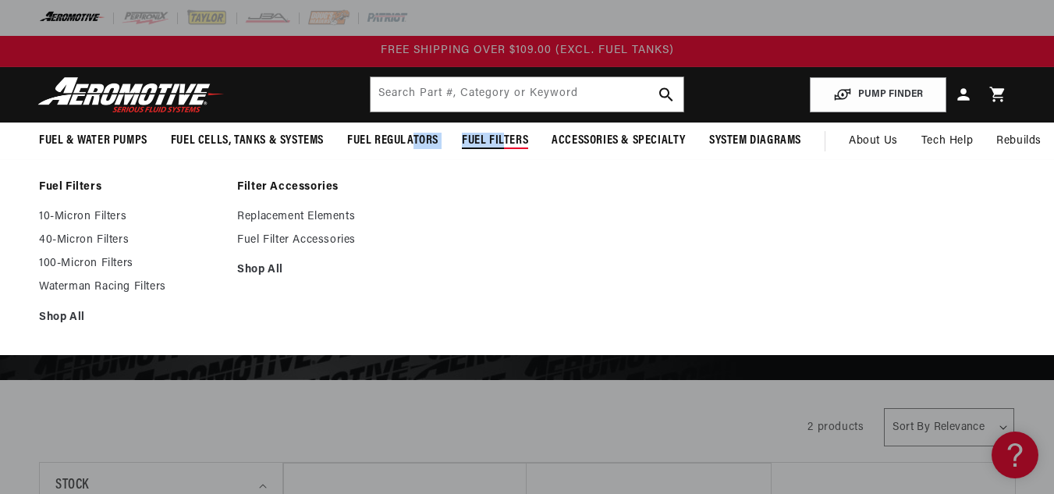
drag, startPoint x: 410, startPoint y: 136, endPoint x: 502, endPoint y: 141, distance: 92.2
click at [502, 141] on ul "Fuel & Water Pumps Fuel Pumps In-Tank In-Line Fuel Pumps" at bounding box center [420, 140] width 762 height 37
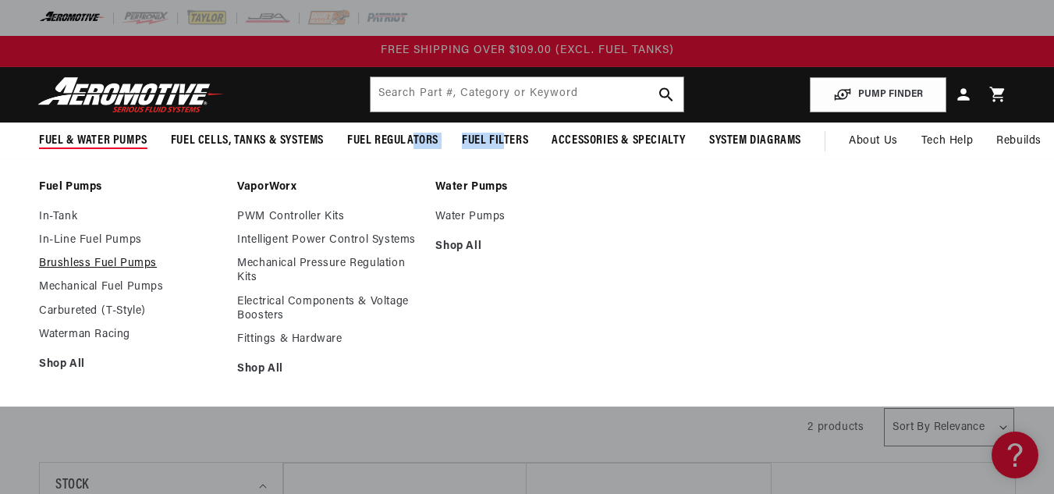
click at [112, 262] on link "Brushless Fuel Pumps" at bounding box center [130, 264] width 182 height 14
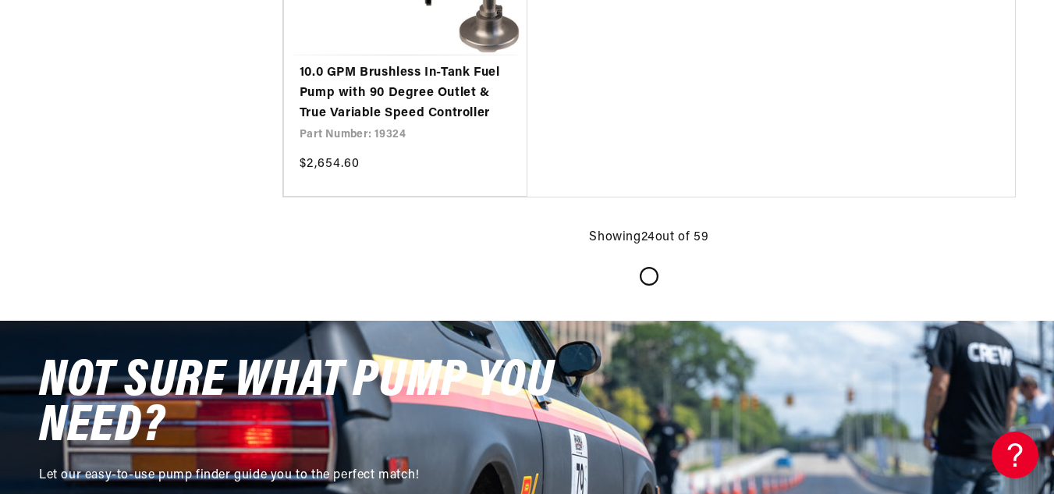
scroll to position [4214, 0]
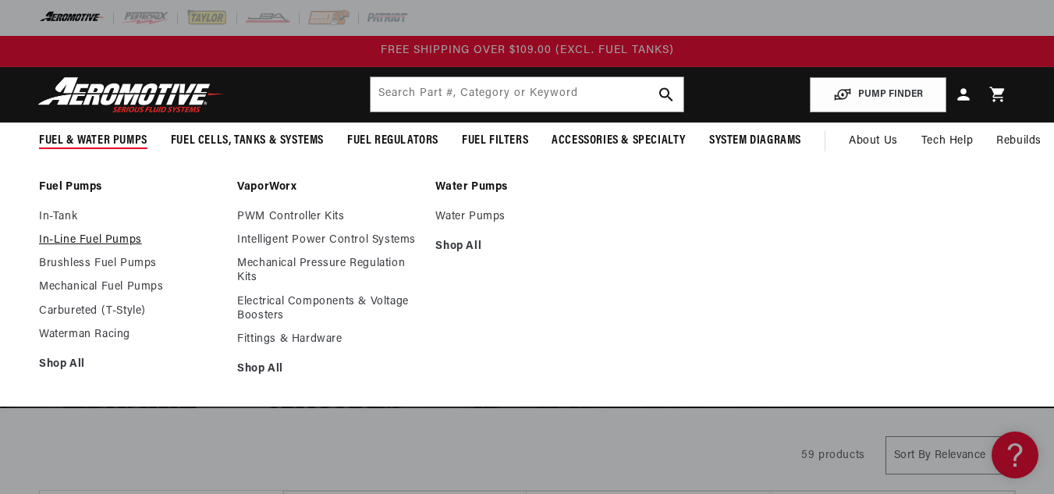
click at [97, 236] on link "In-Line Fuel Pumps" at bounding box center [130, 240] width 182 height 14
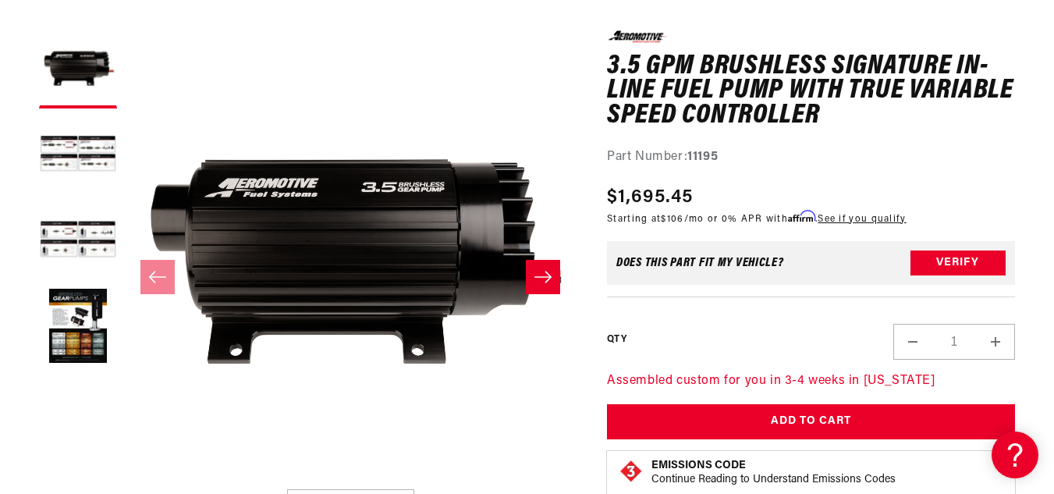
scroll to position [179, 0]
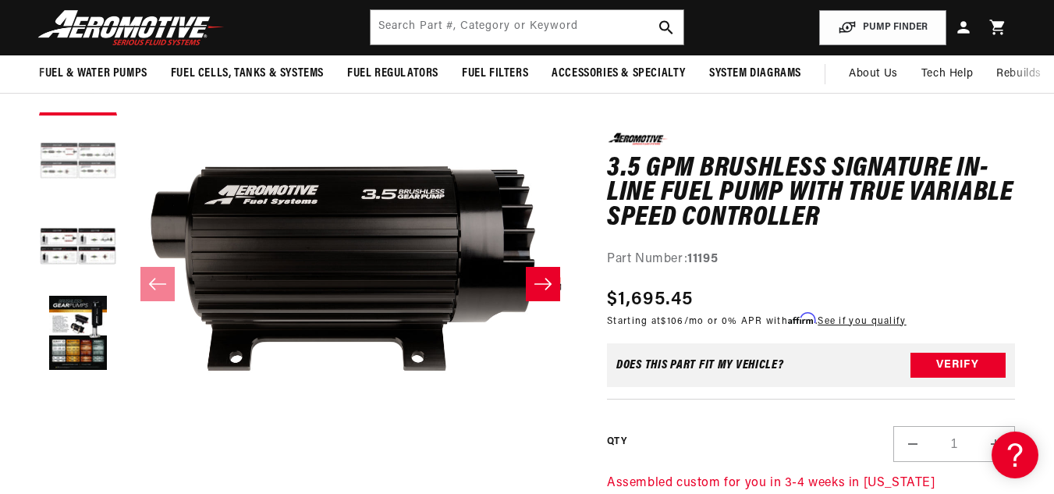
click at [83, 164] on button "Load image 2 in gallery view" at bounding box center [78, 162] width 78 height 78
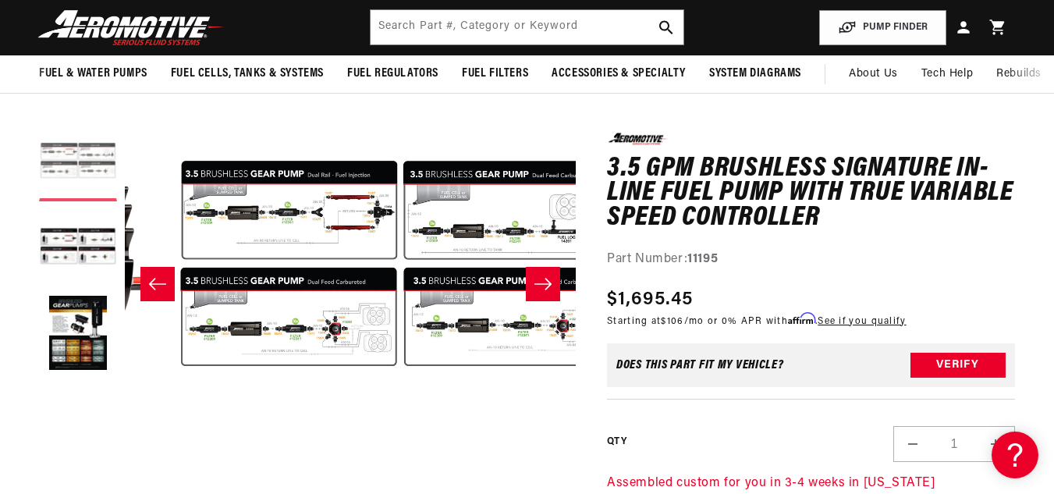
scroll to position [0, 451]
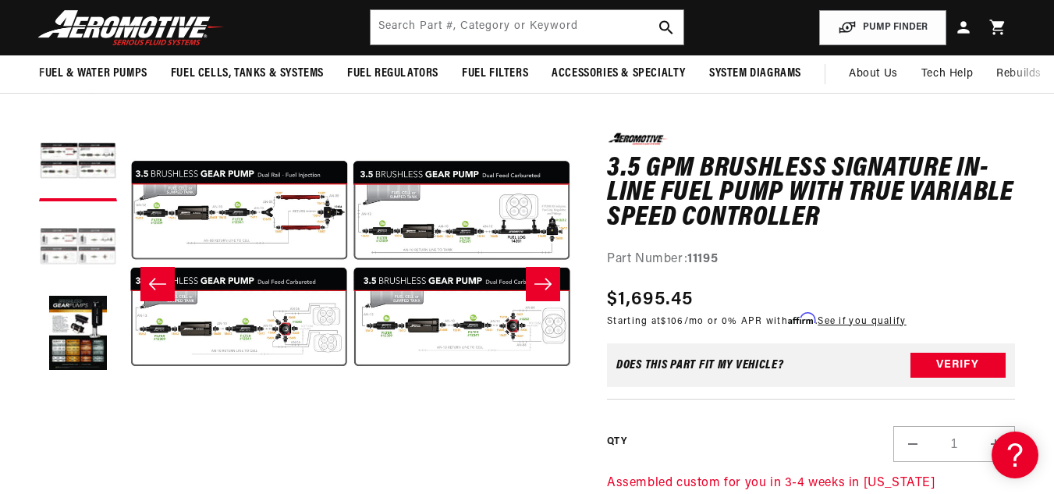
click at [83, 241] on button "Load image 3 in gallery view" at bounding box center [78, 248] width 78 height 78
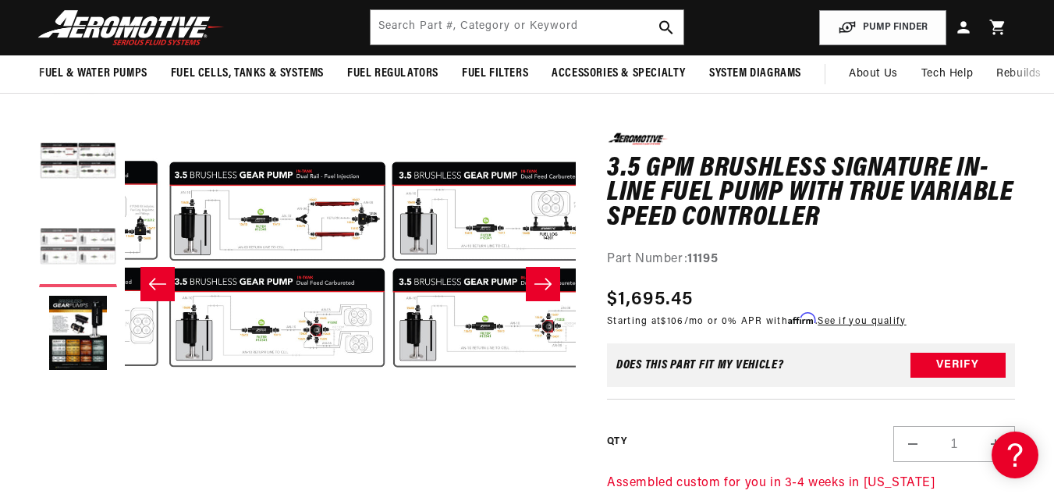
scroll to position [0, 901]
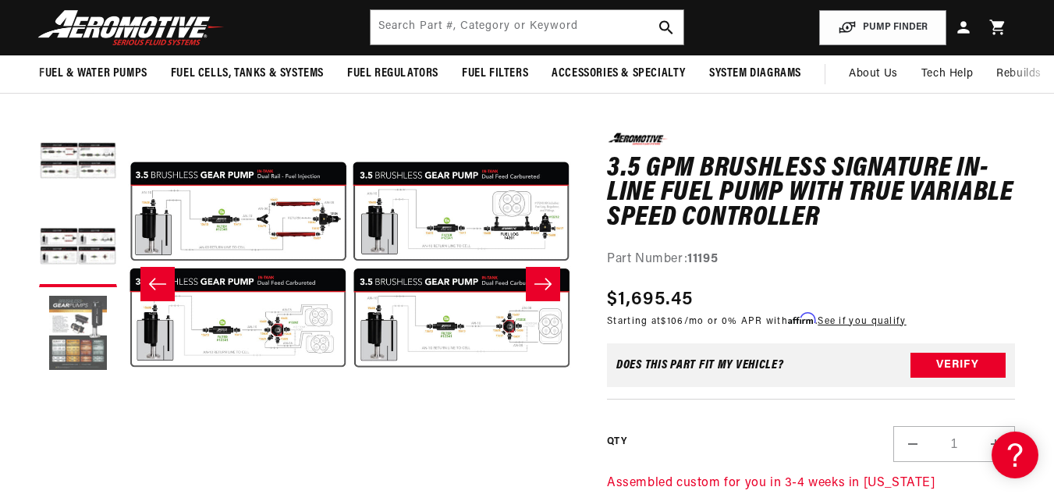
click at [81, 326] on button "Load image 4 in gallery view" at bounding box center [78, 334] width 78 height 78
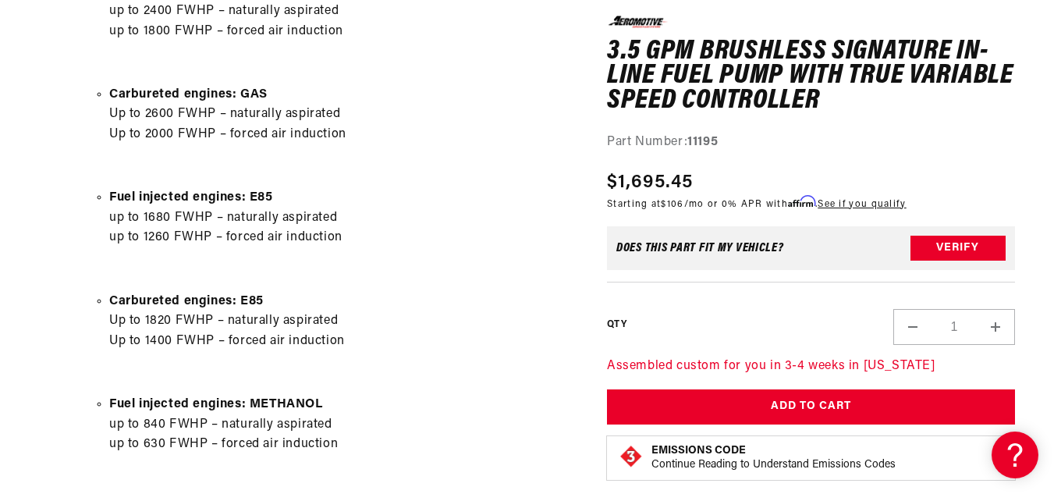
scroll to position [916, 0]
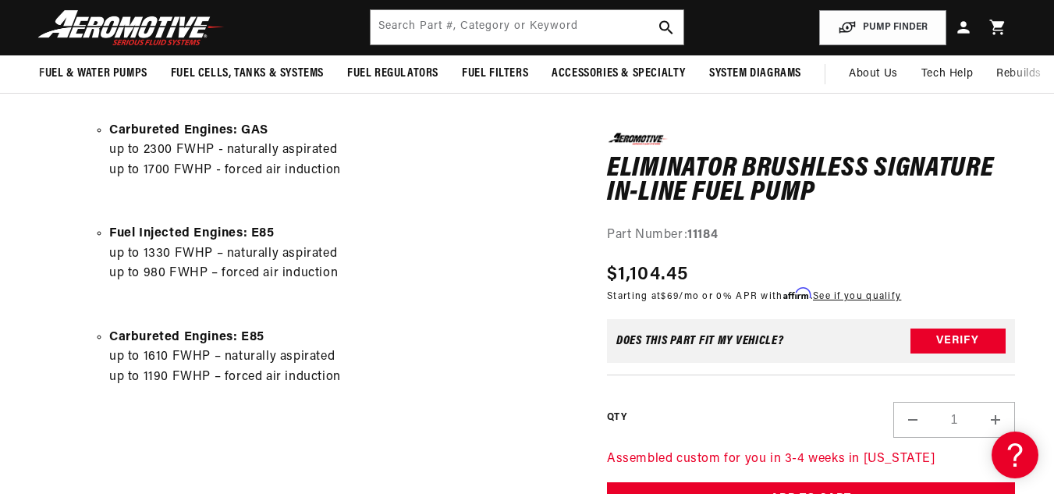
scroll to position [894, 0]
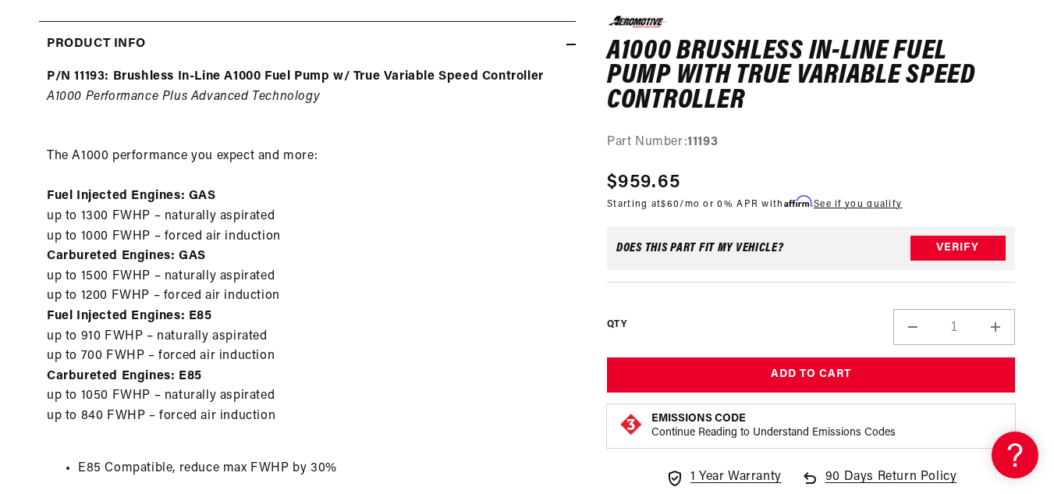
scroll to position [739, 0]
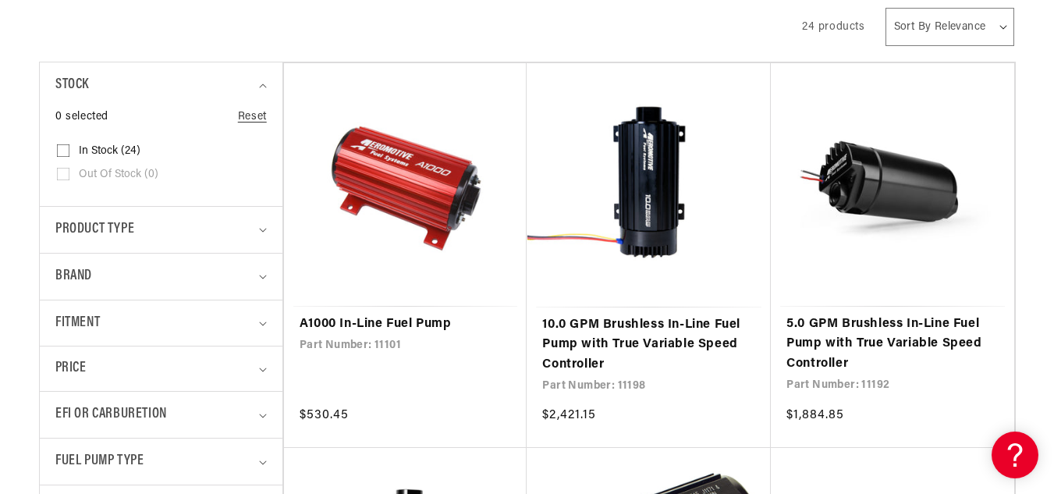
scroll to position [419, 0]
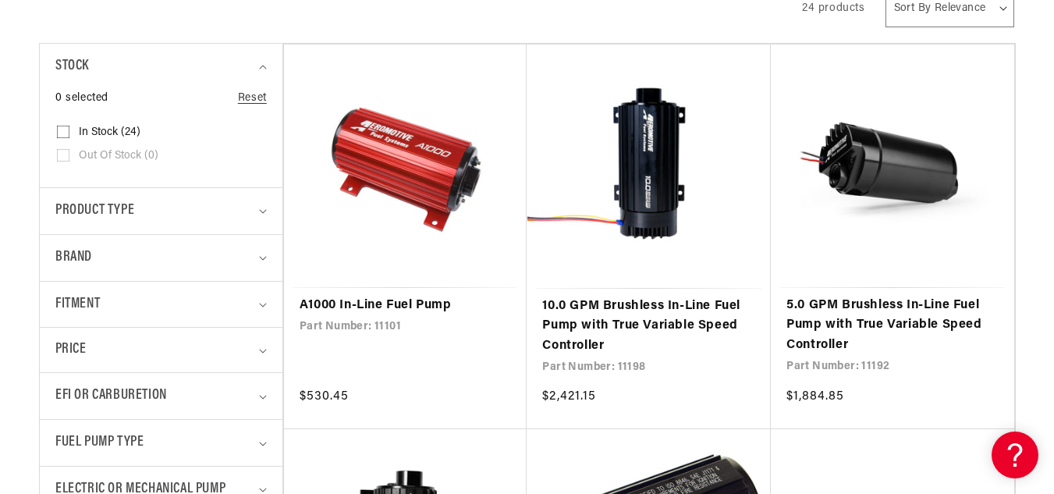
drag, startPoint x: 1058, startPoint y: 31, endPoint x: 1064, endPoint y: 66, distance: 34.9
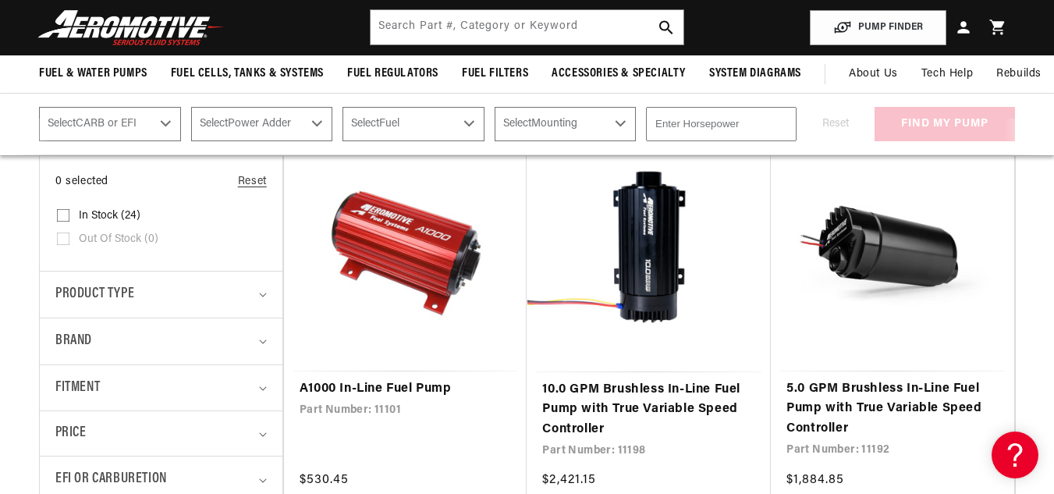
scroll to position [326, 0]
